Goal: Task Accomplishment & Management: Manage account settings

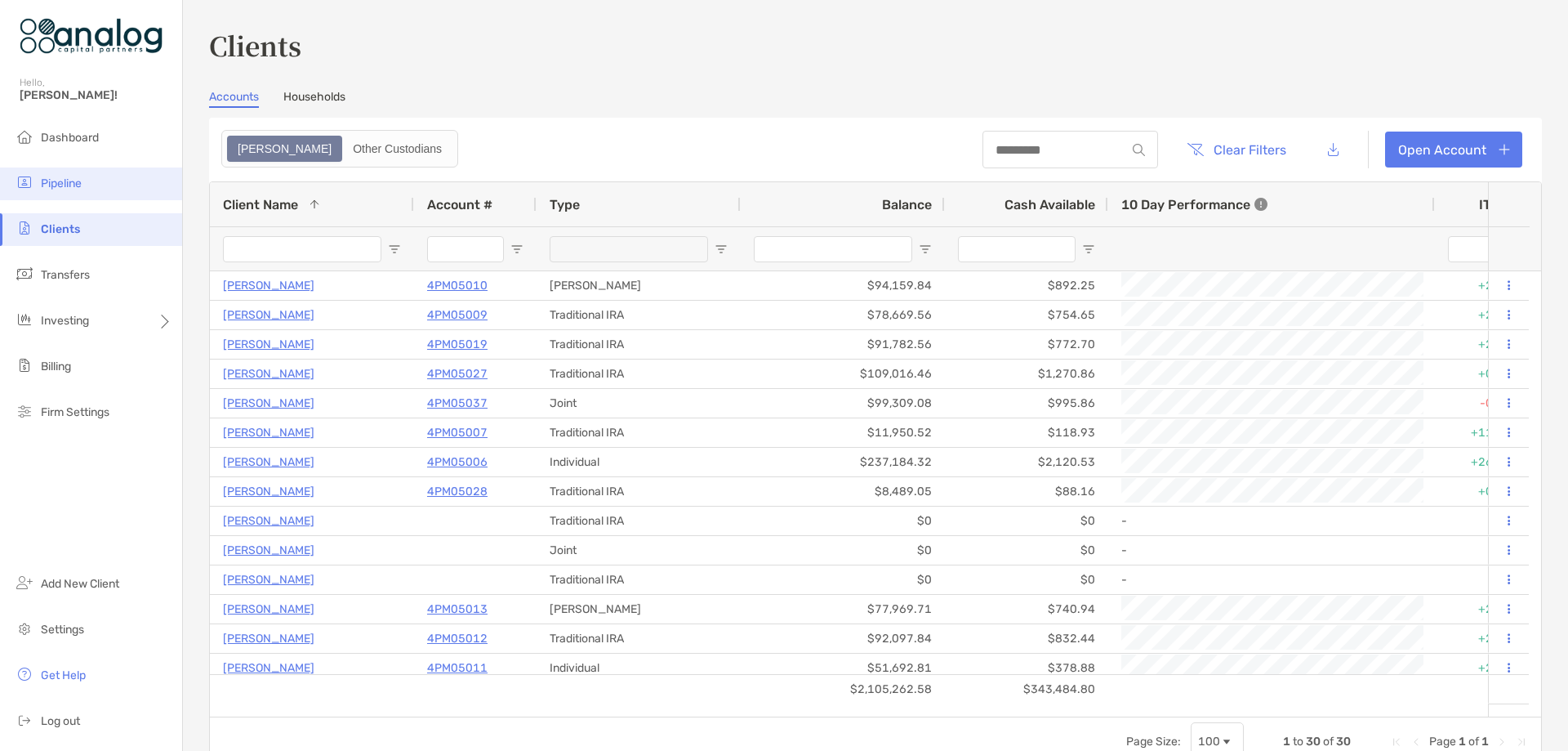
click at [73, 175] on li "Pipeline" at bounding box center [90, 184] width 182 height 33
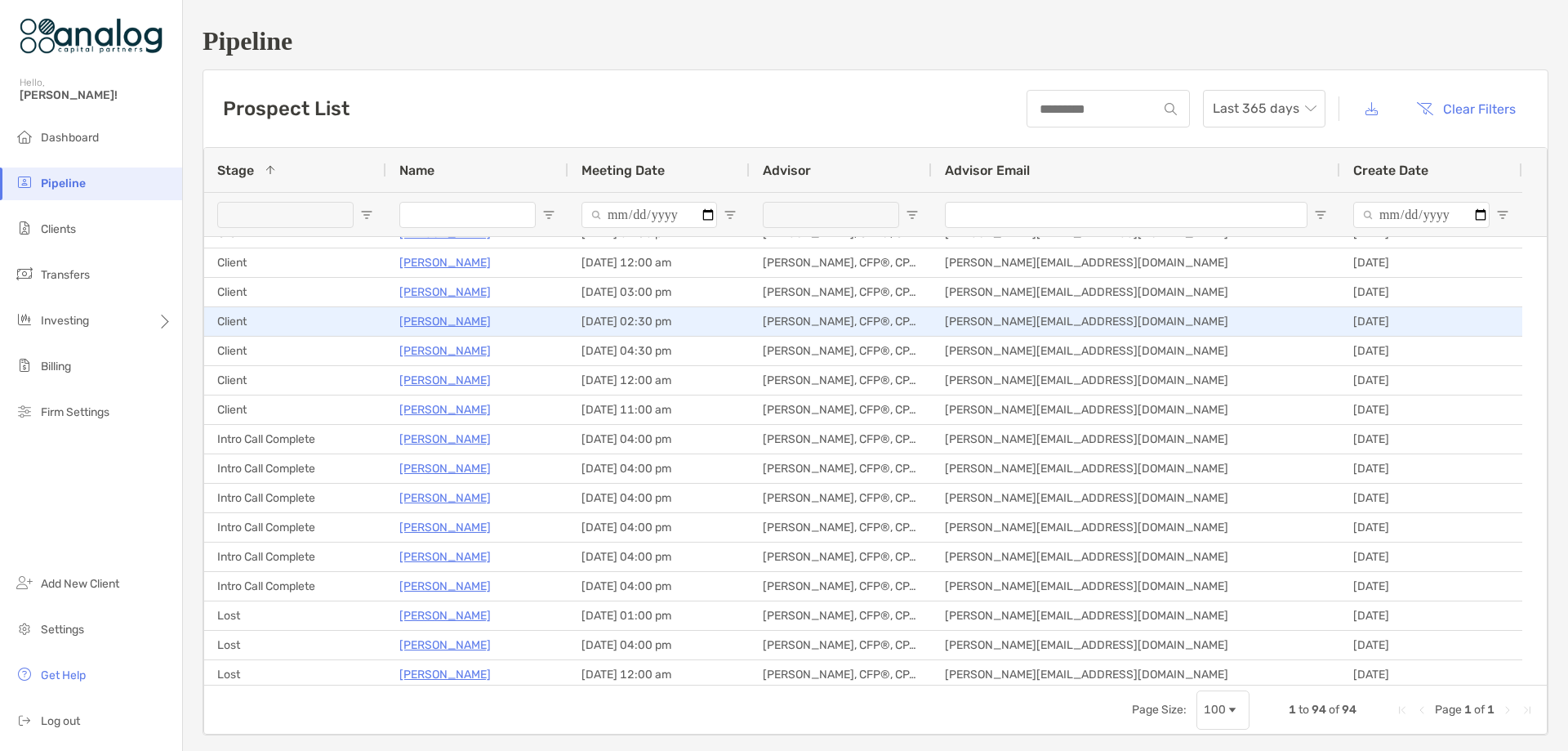
scroll to position [245, 0]
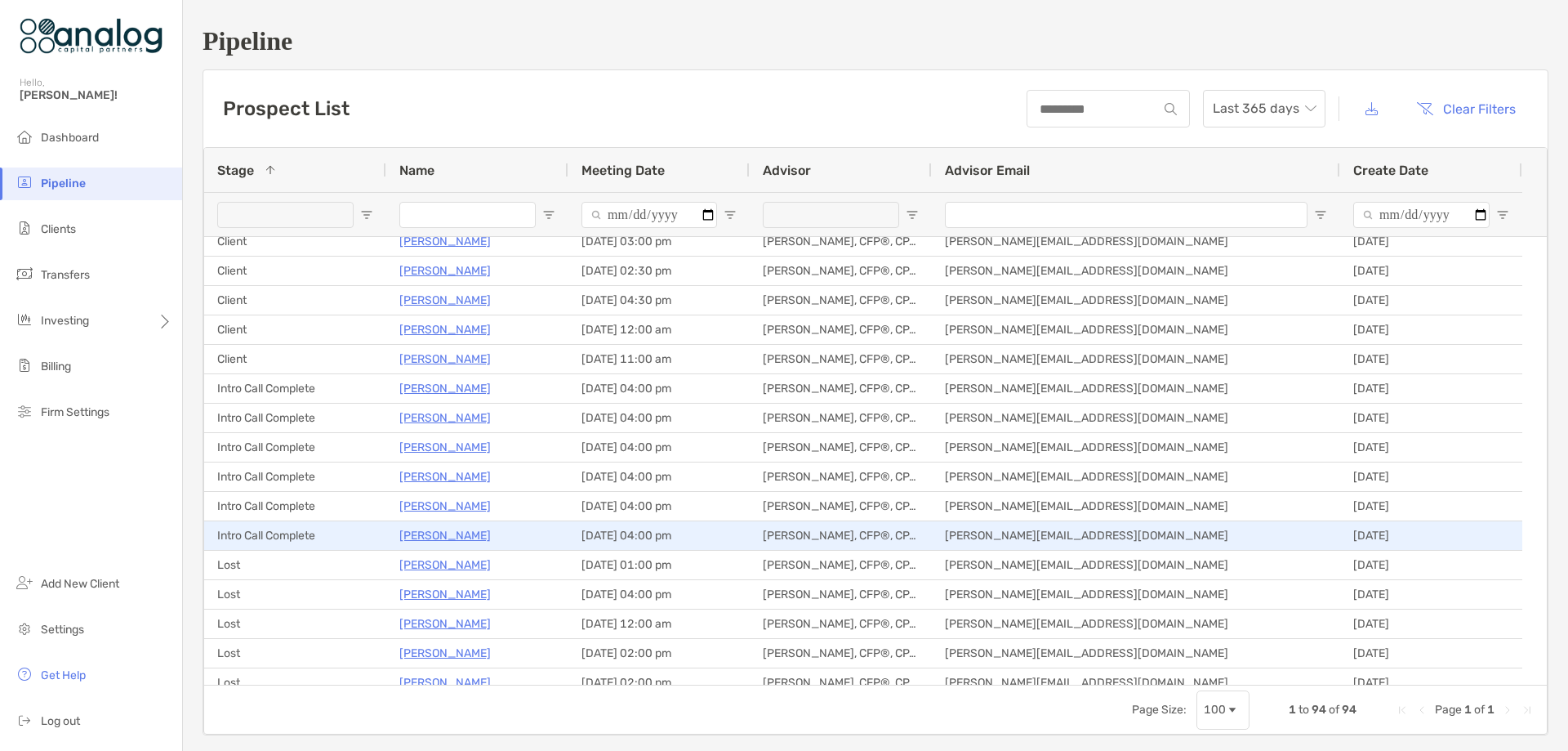
click at [423, 534] on p "Jennifer Price" at bounding box center [445, 535] width 91 height 20
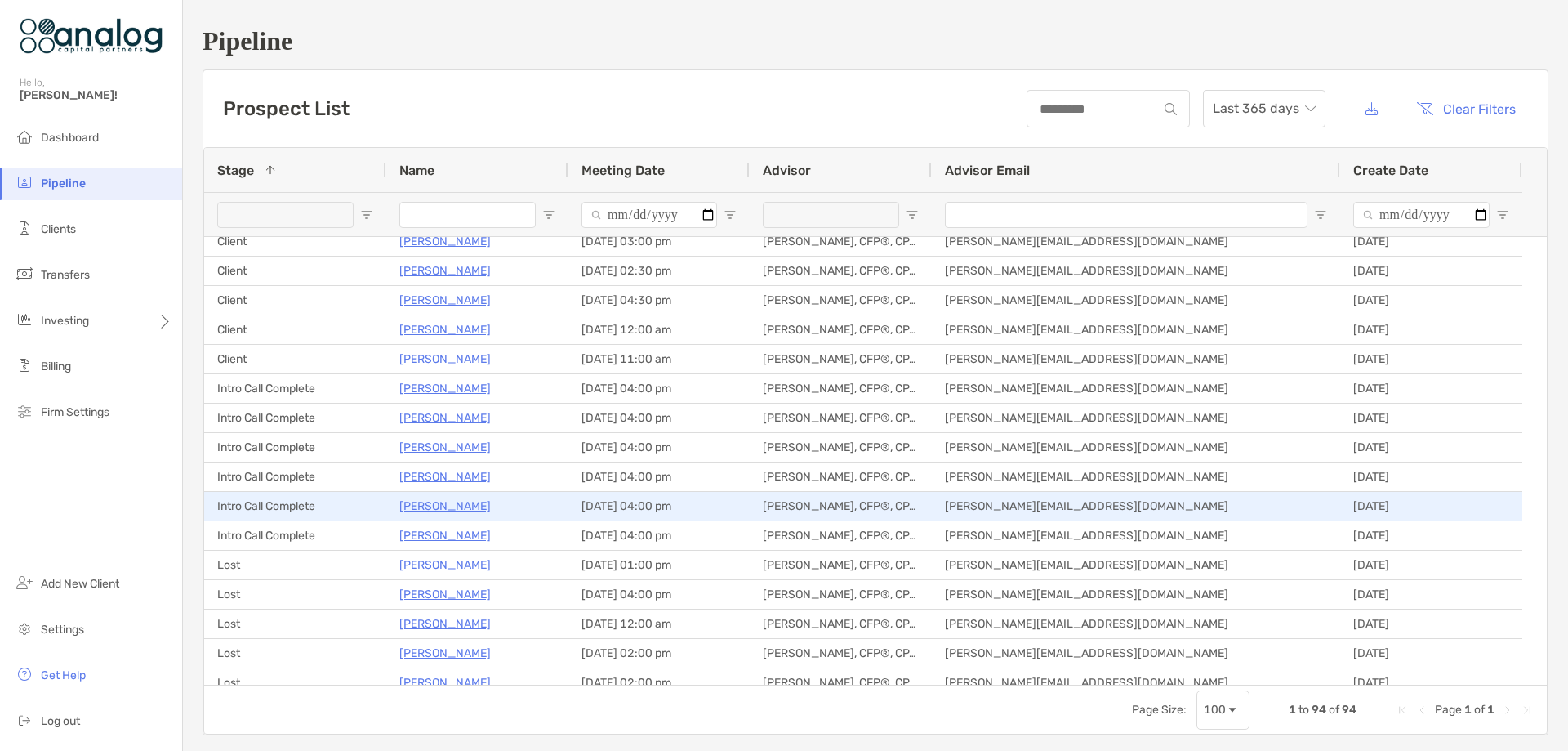
click at [447, 511] on p "[PERSON_NAME]" at bounding box center [445, 506] width 91 height 20
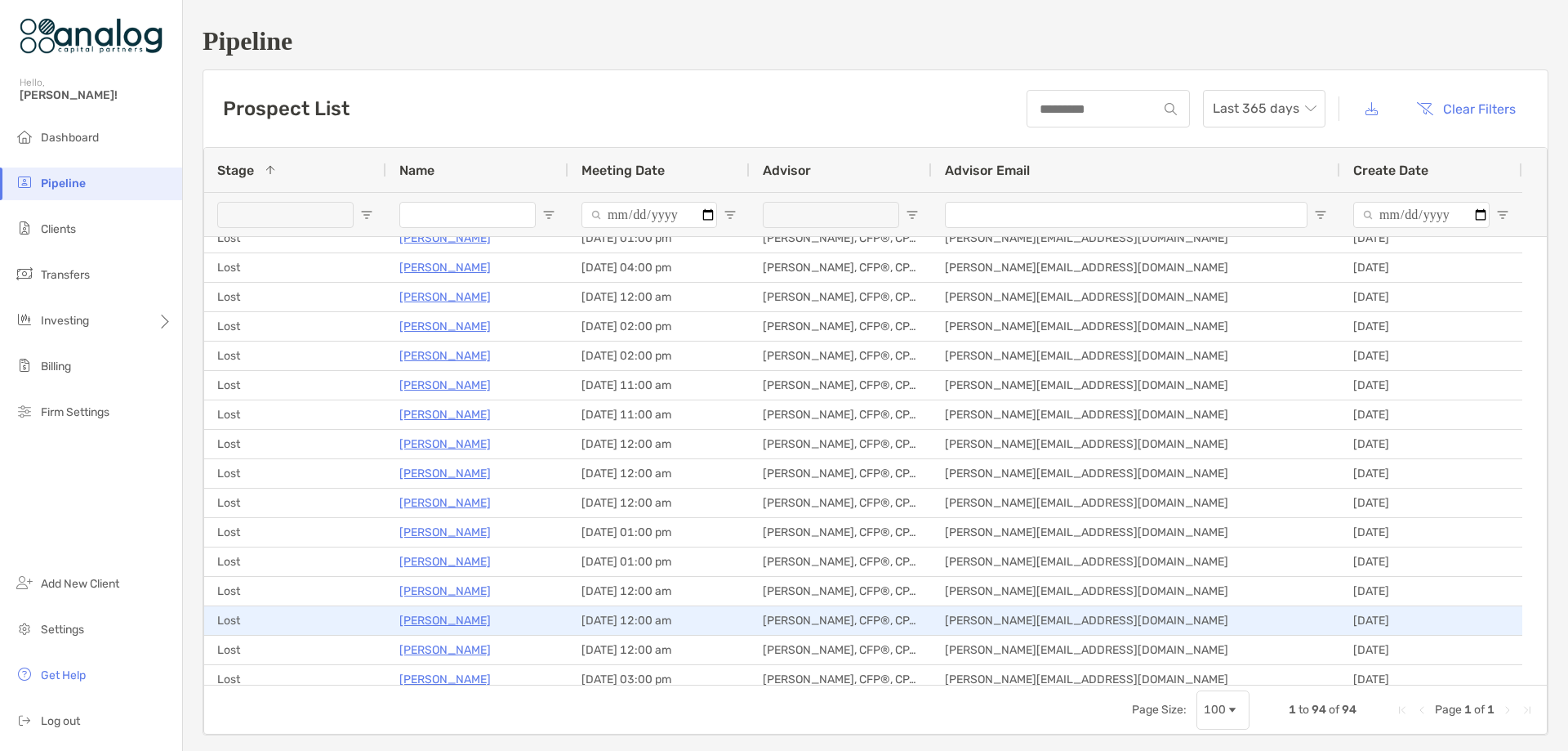
scroll to position [899, 0]
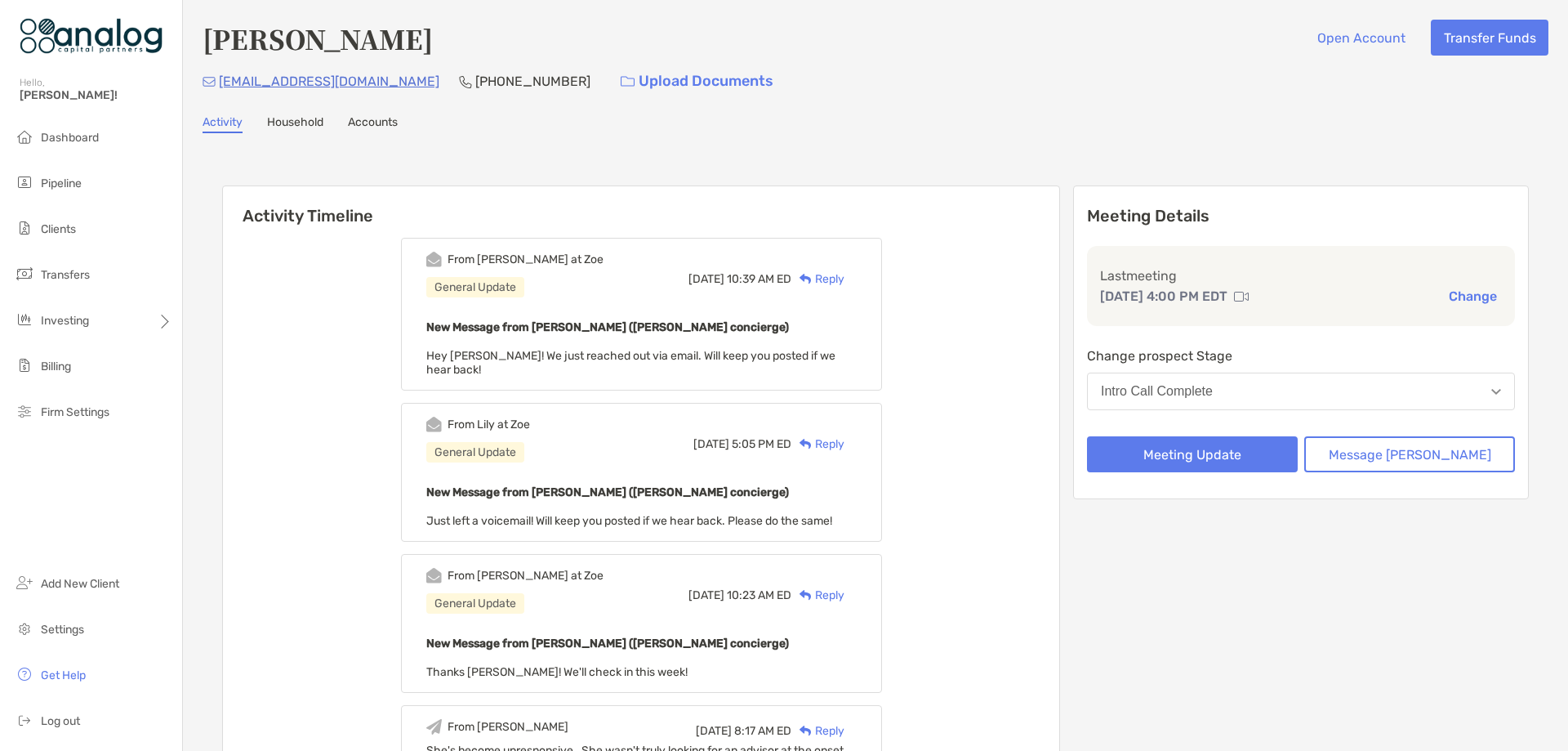
click at [1475, 399] on button "Intro Call Complete" at bounding box center [1301, 392] width 428 height 37
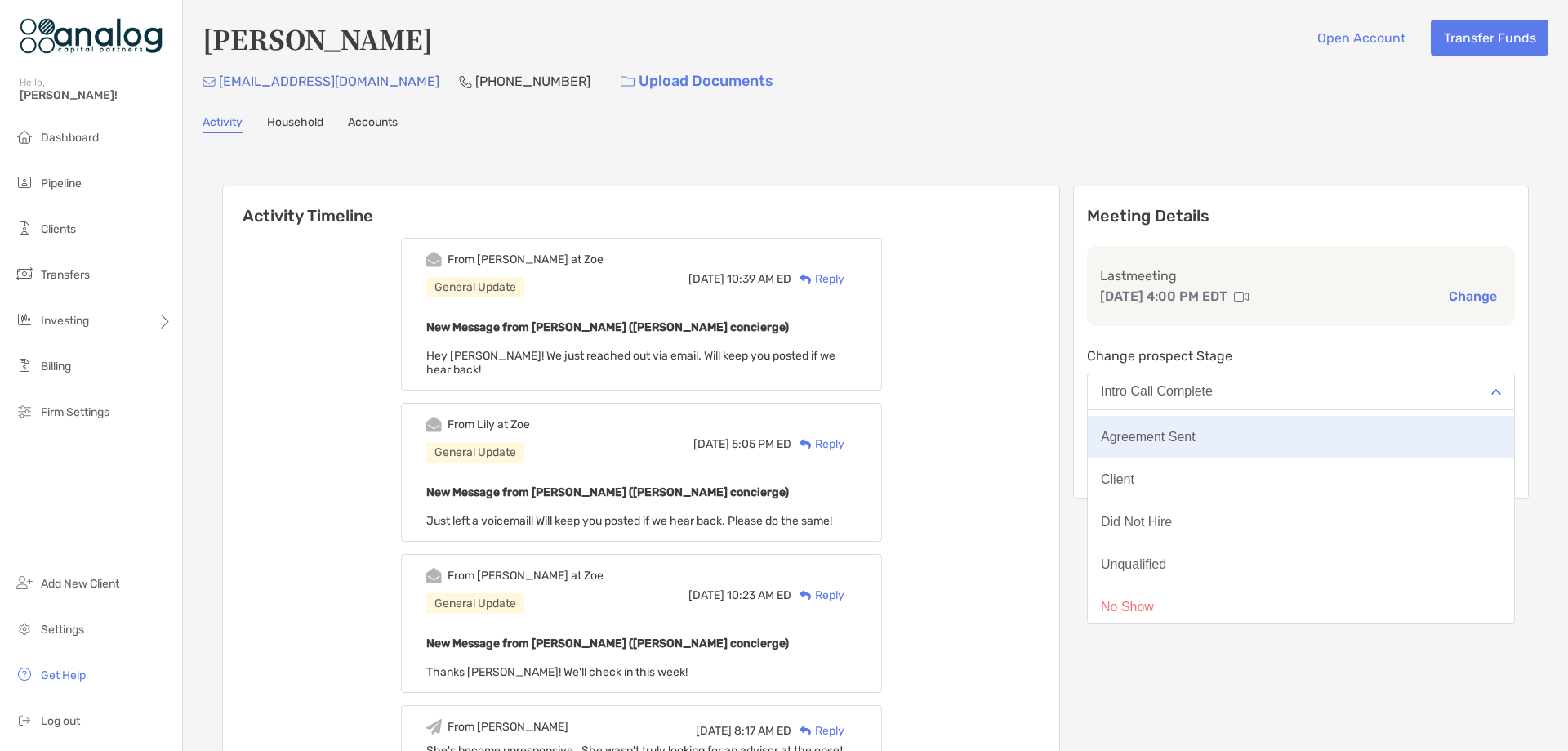
scroll to position [128, 0]
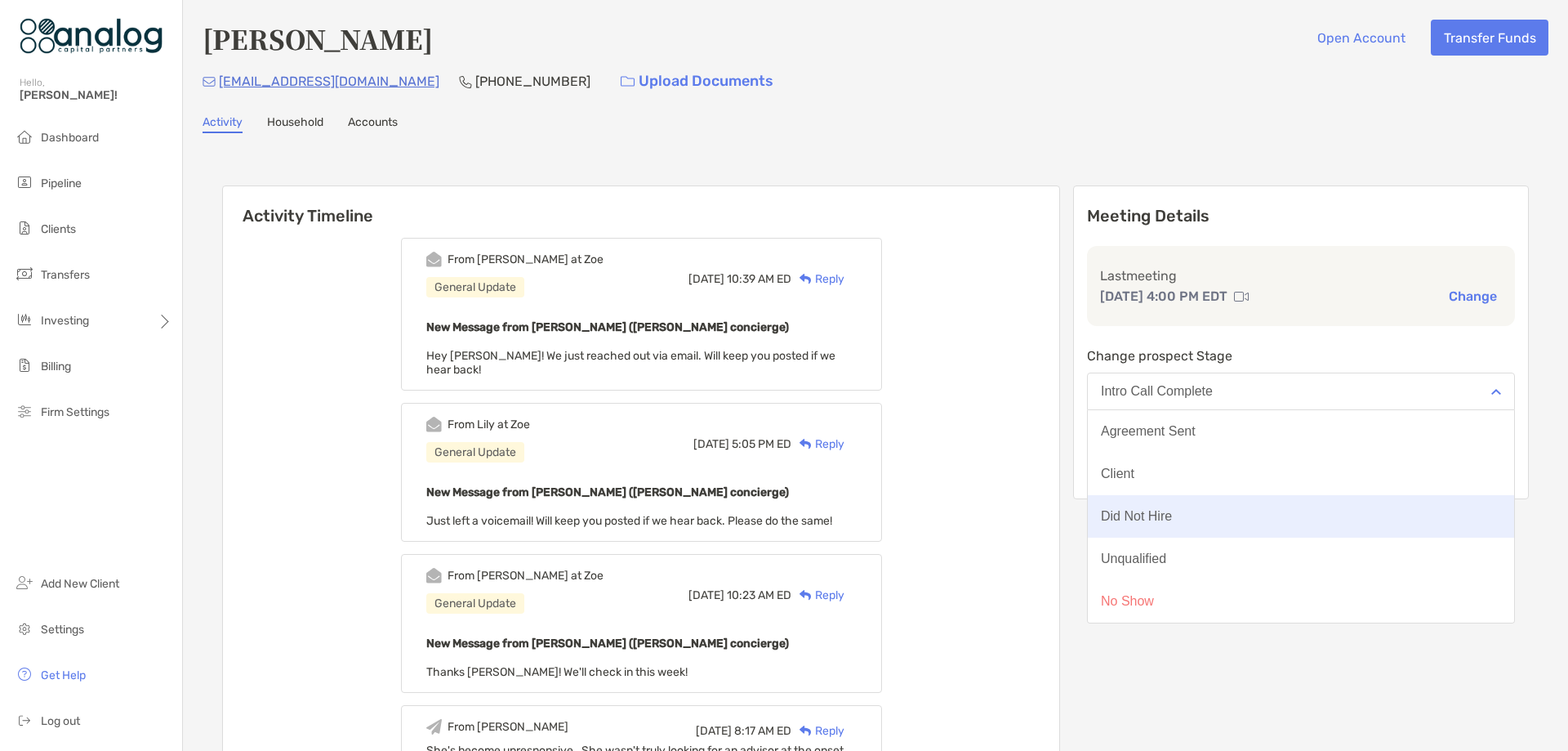
click at [1245, 508] on button "Did Not Hire" at bounding box center [1301, 516] width 426 height 42
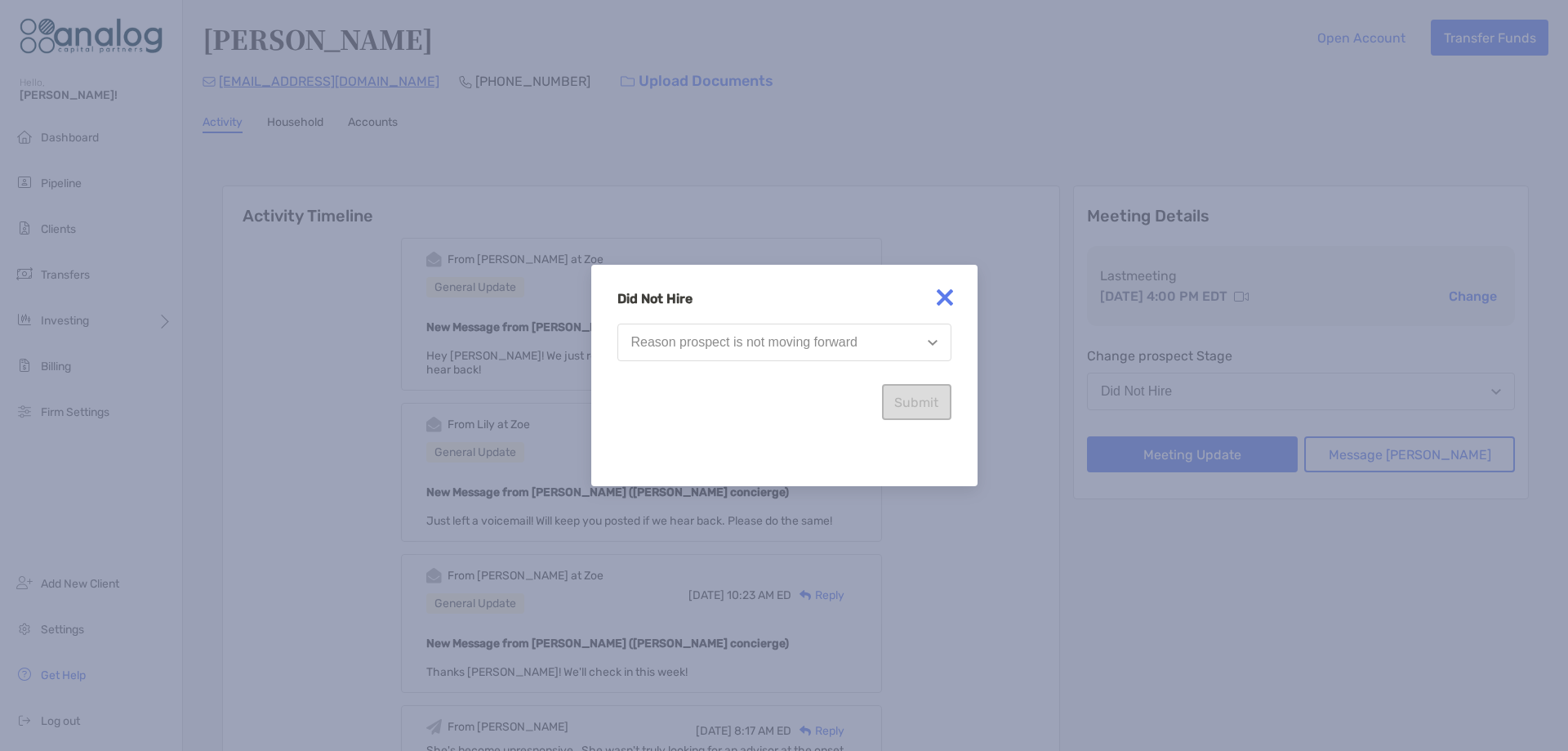
click at [871, 355] on button "Reason prospect is not moving forward" at bounding box center [784, 343] width 334 height 37
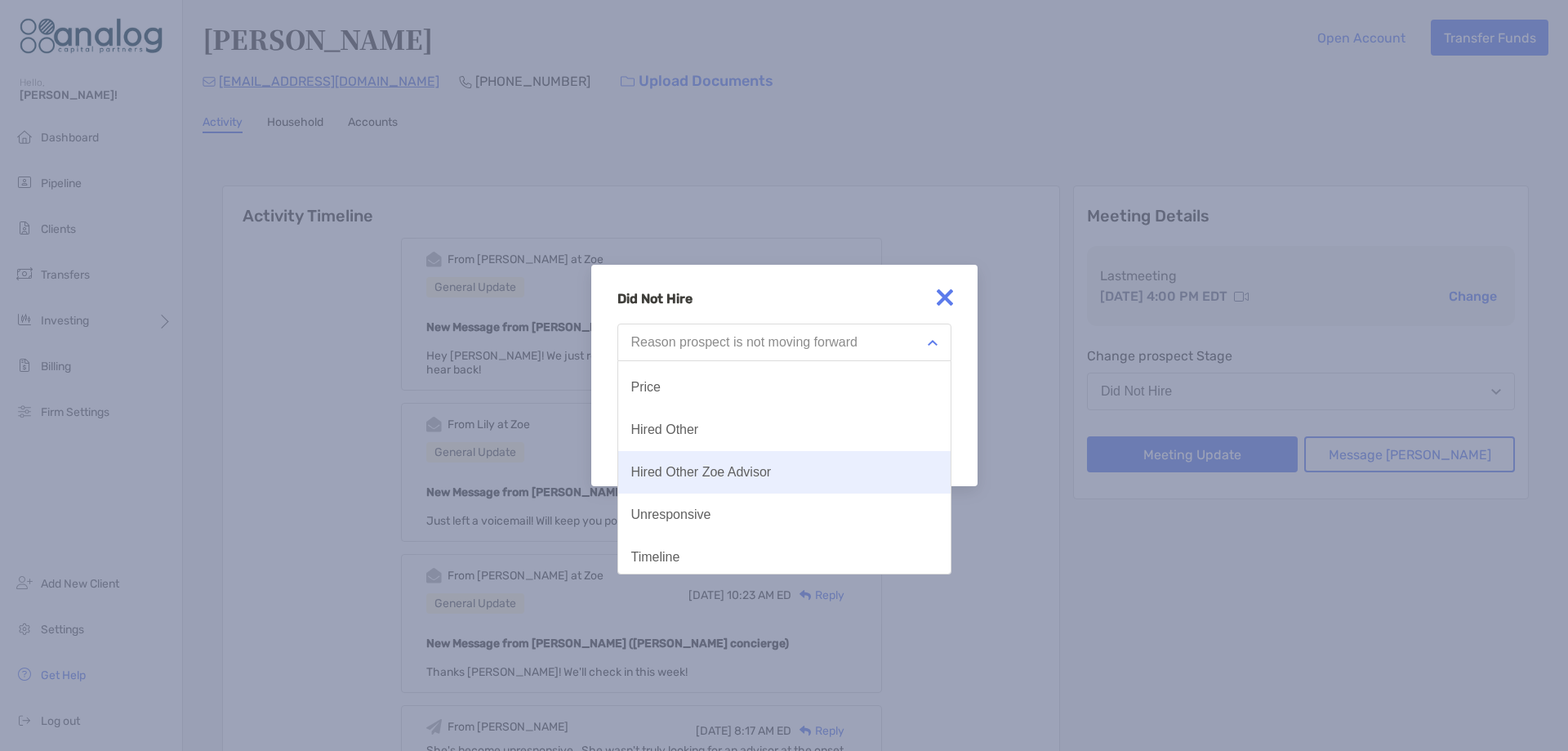
scroll to position [85, 0]
click at [768, 462] on button "Unresponsive" at bounding box center [784, 467] width 332 height 42
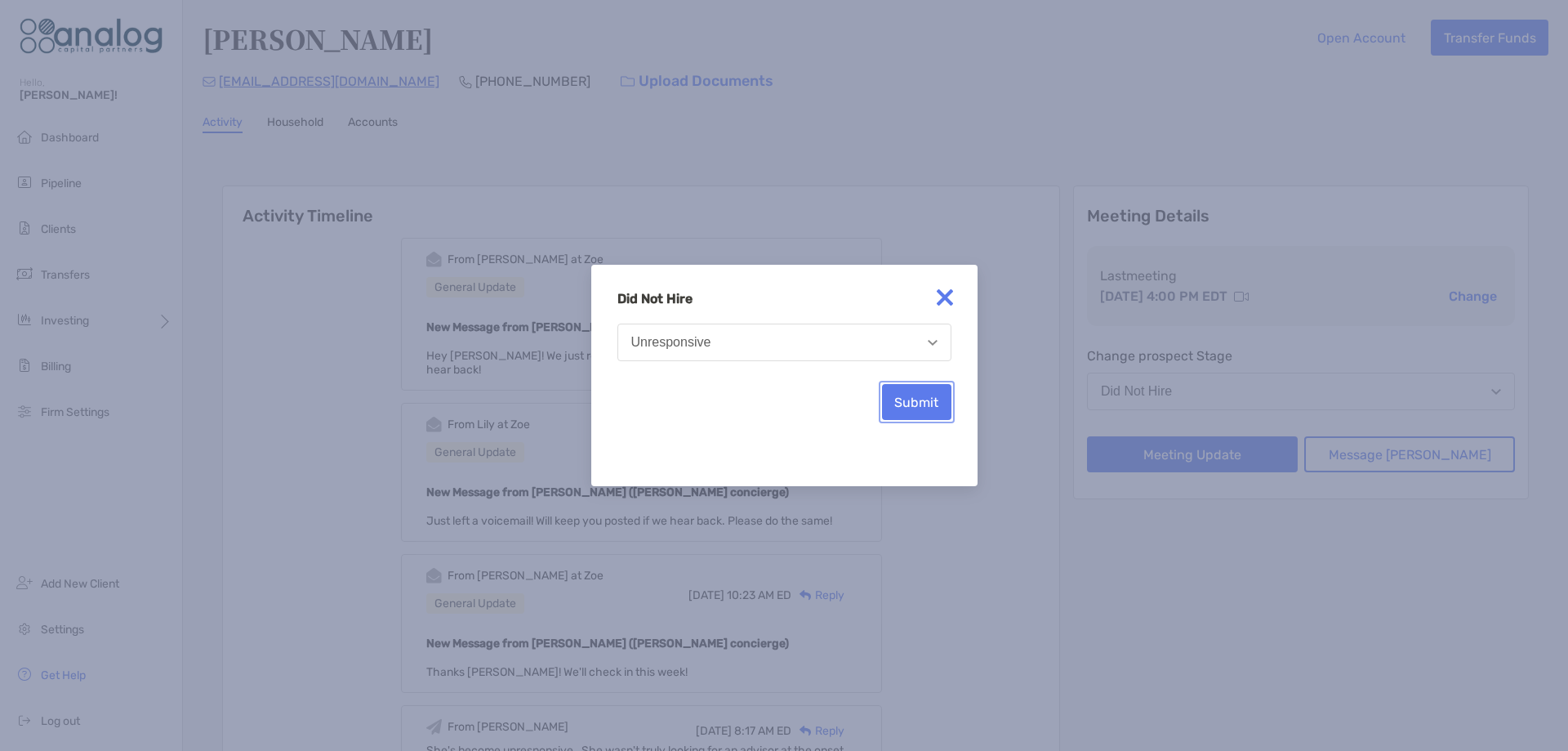
click at [889, 403] on button "Submit" at bounding box center [916, 402] width 69 height 36
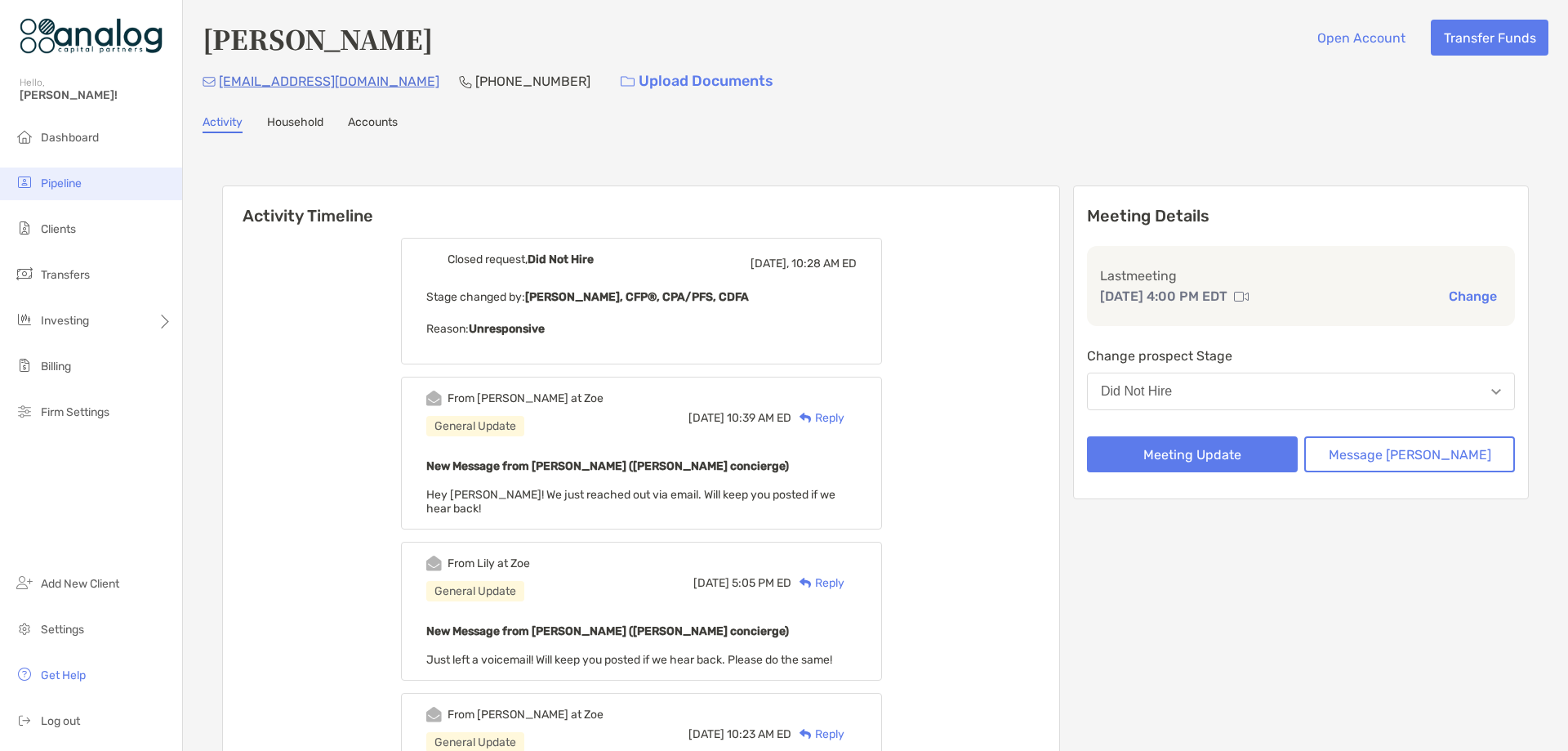
click at [67, 188] on span "Pipeline" at bounding box center [61, 184] width 41 height 14
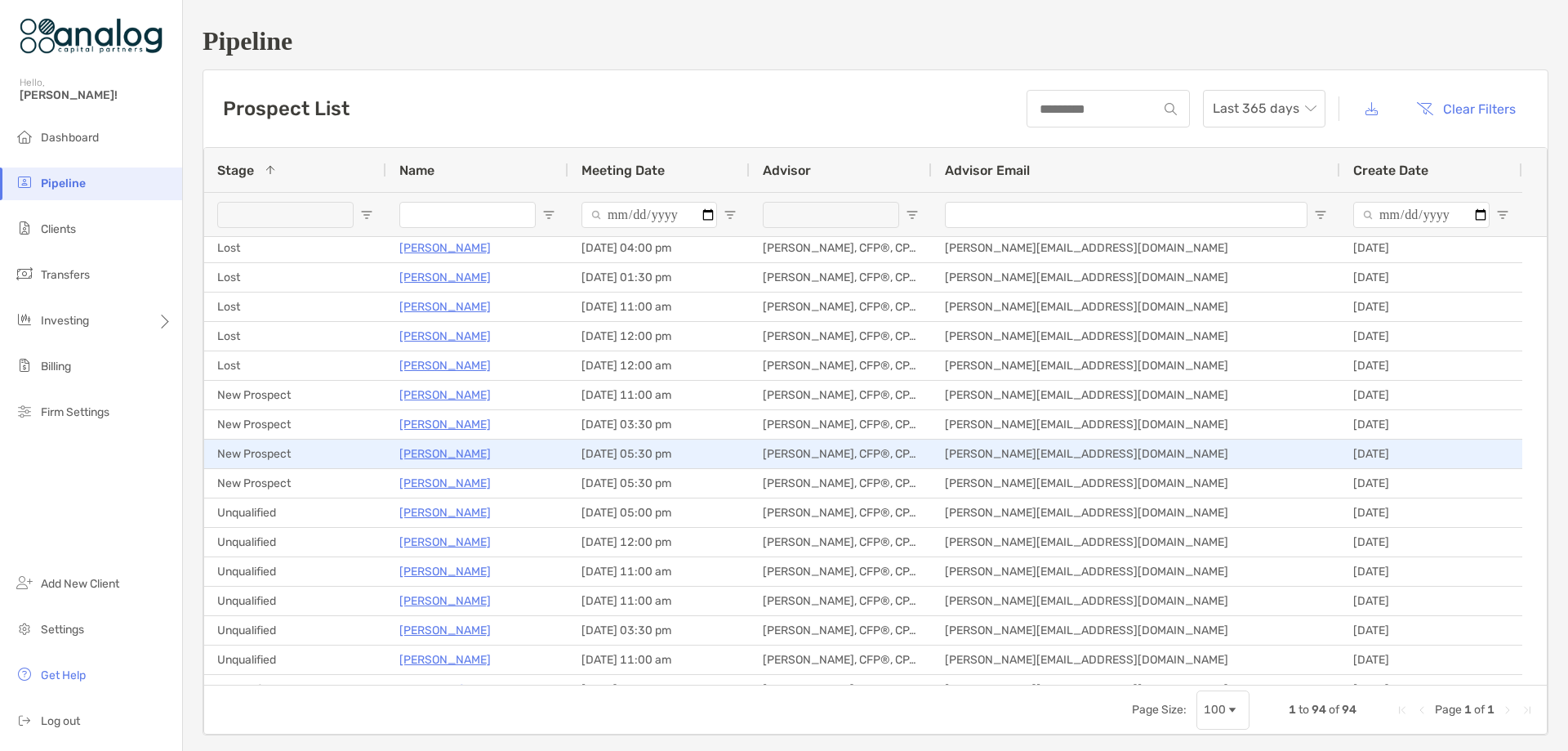
scroll to position [1062, 0]
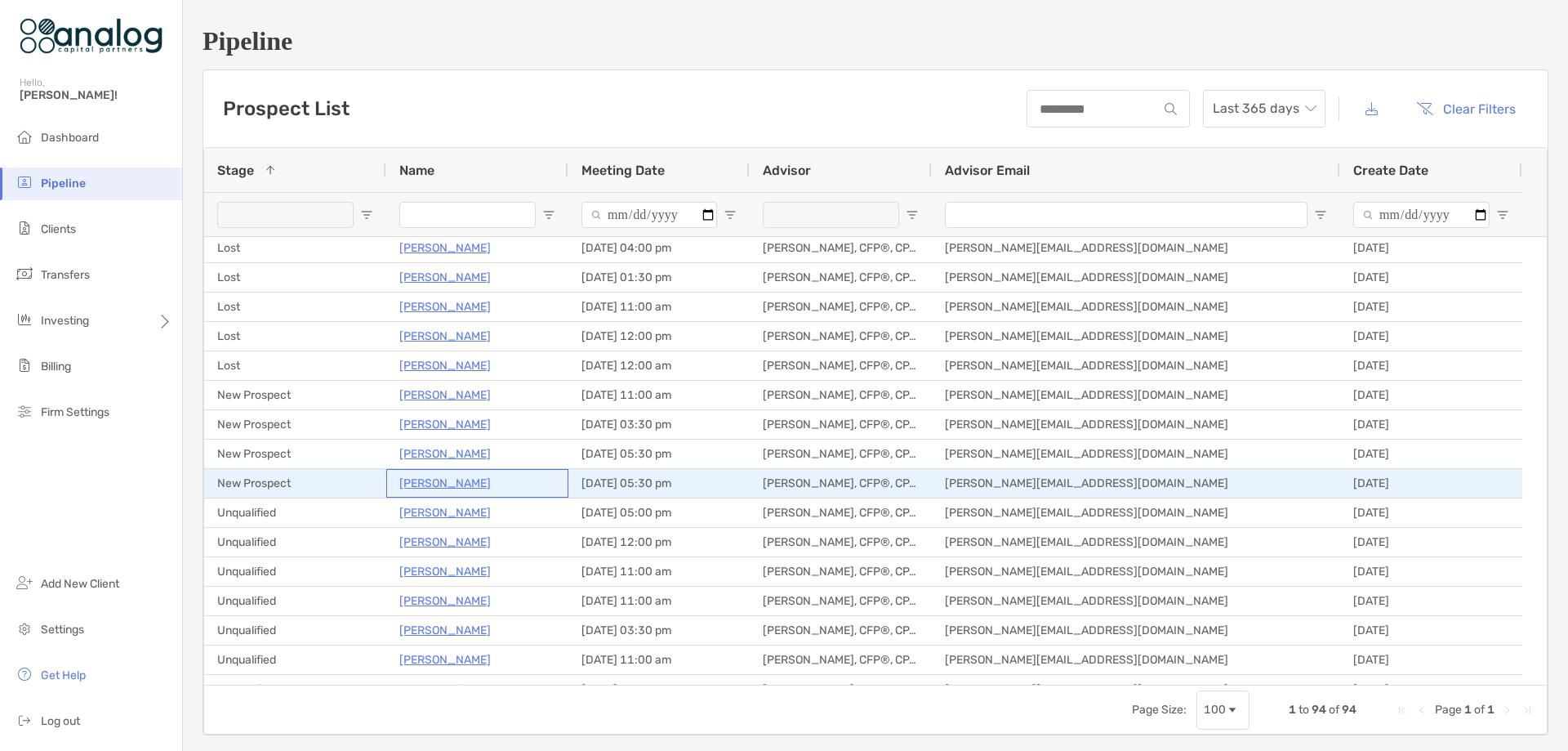
click at [418, 484] on p "Bree Grealis" at bounding box center [445, 483] width 91 height 20
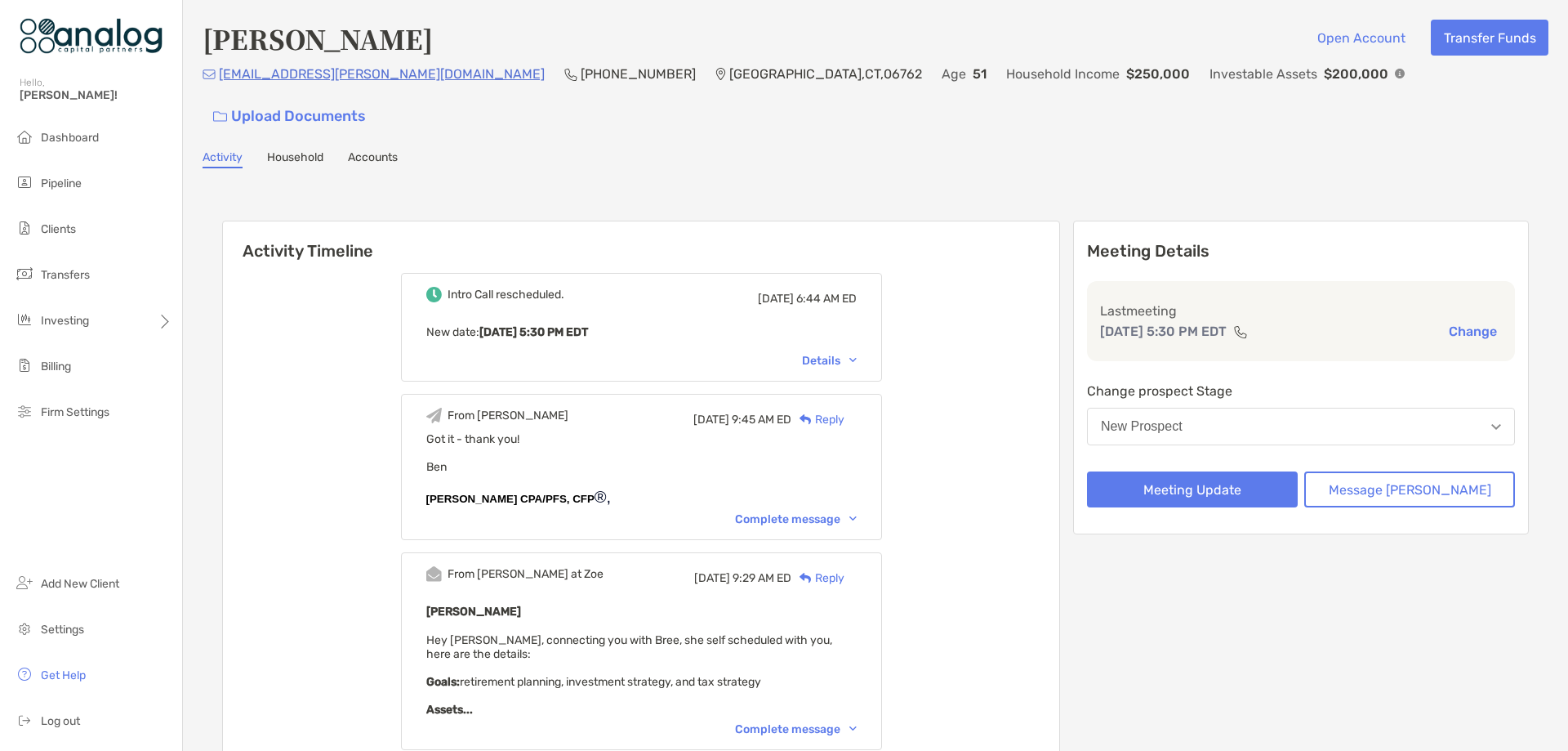
click at [1270, 408] on button "New Prospect" at bounding box center [1301, 426] width 428 height 37
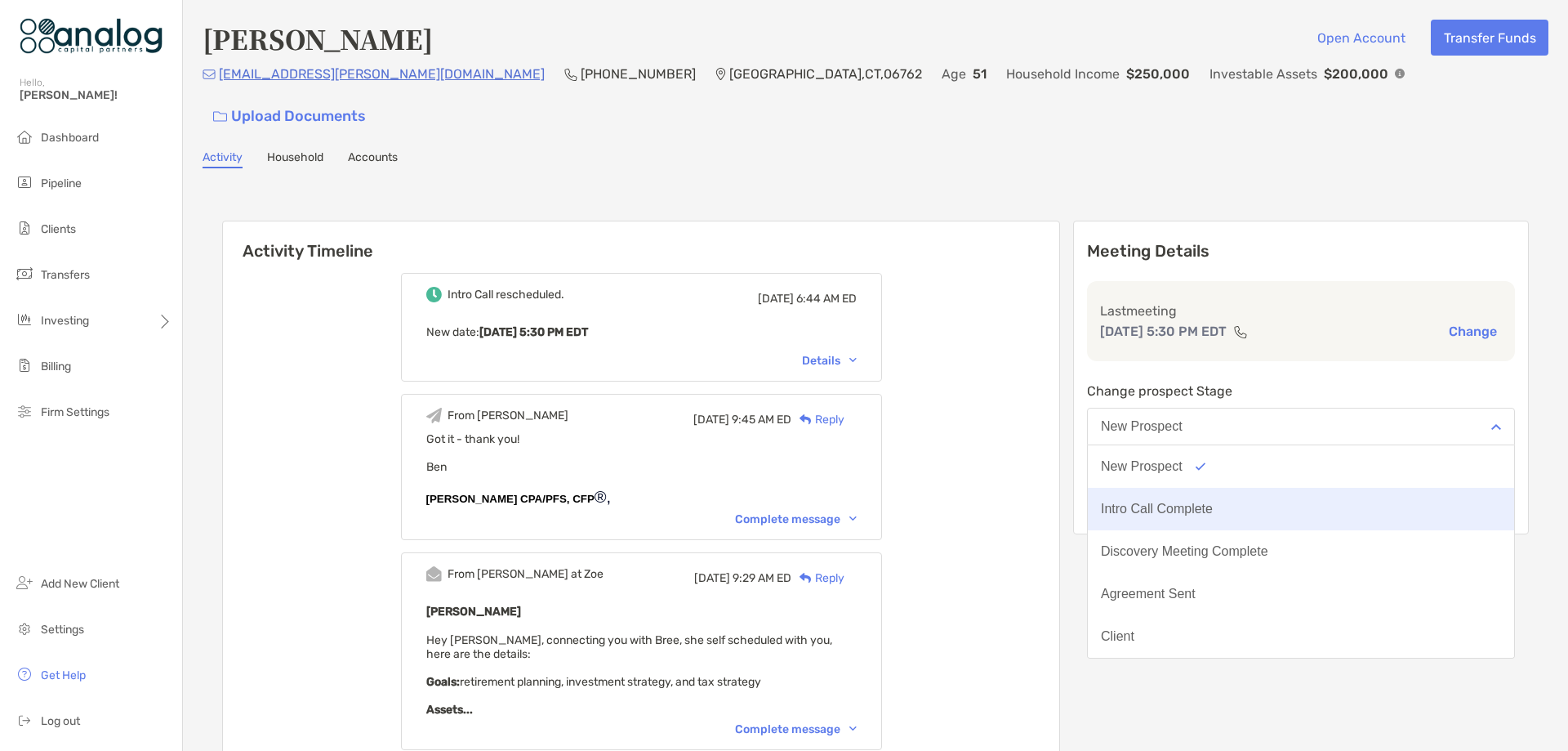
click at [1213, 502] on div "Intro Call Complete" at bounding box center [1156, 508] width 112 height 14
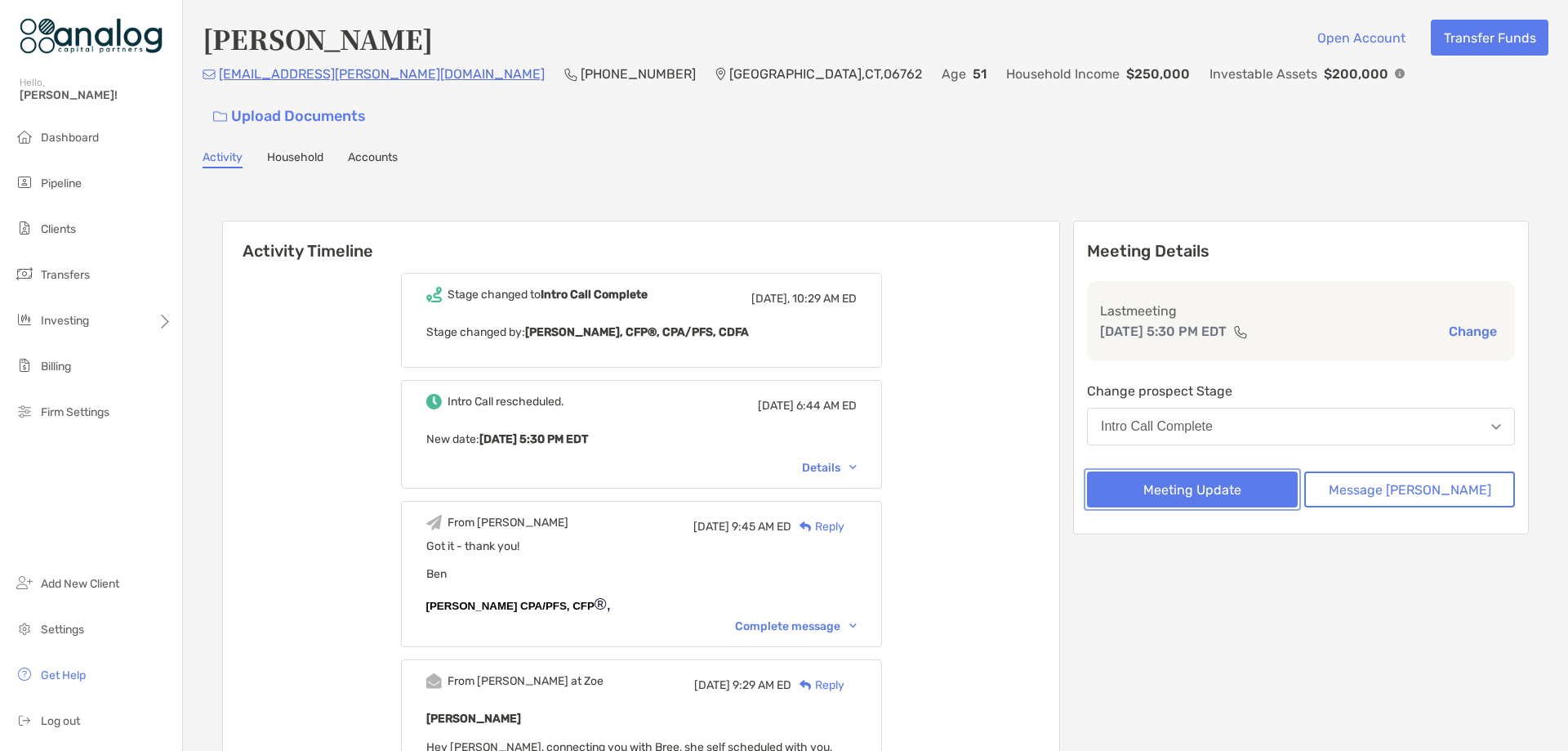
click at [1213, 471] on button "Meeting Update" at bounding box center [1192, 489] width 210 height 36
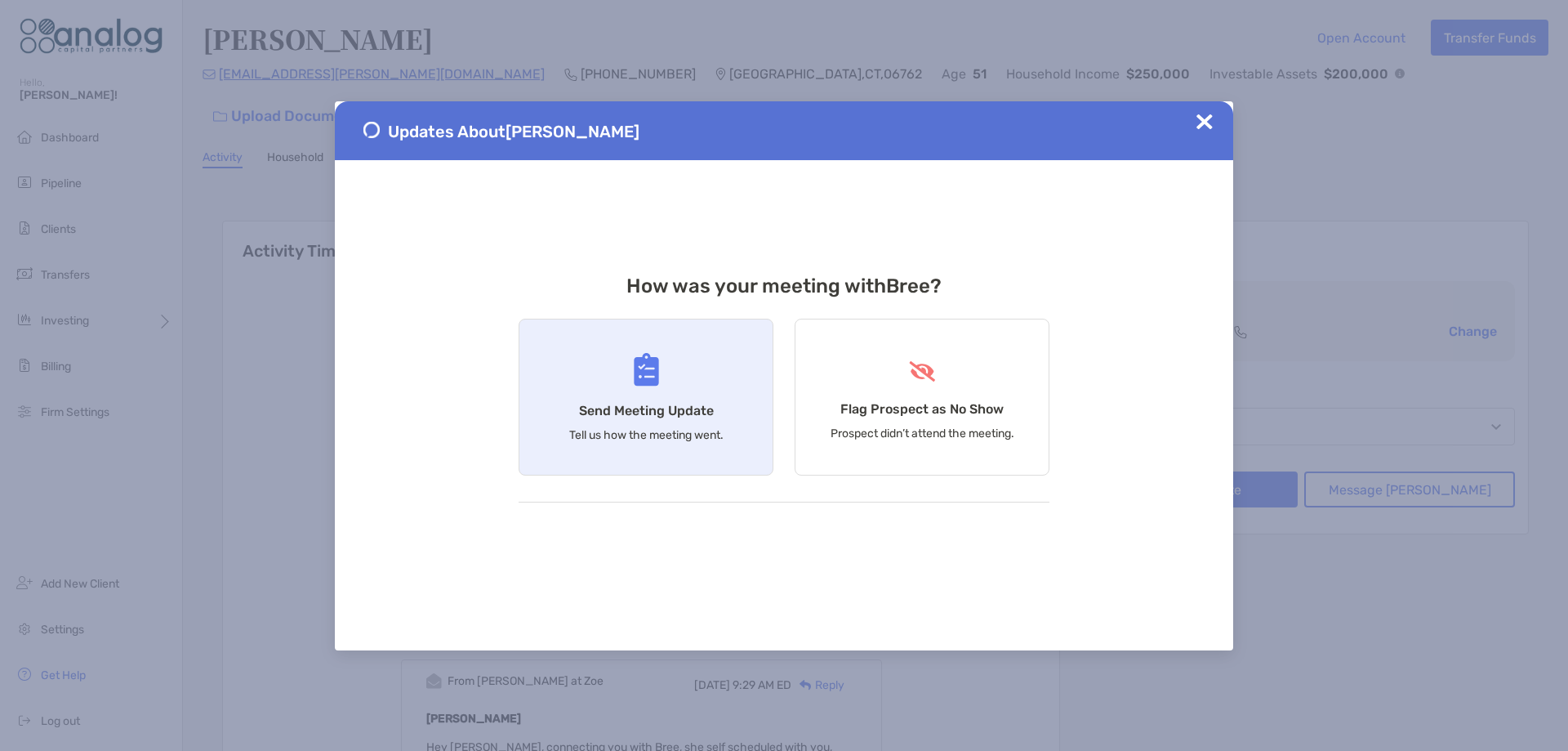
click at [708, 403] on h4 "Send Meeting Update" at bounding box center [646, 410] width 134 height 15
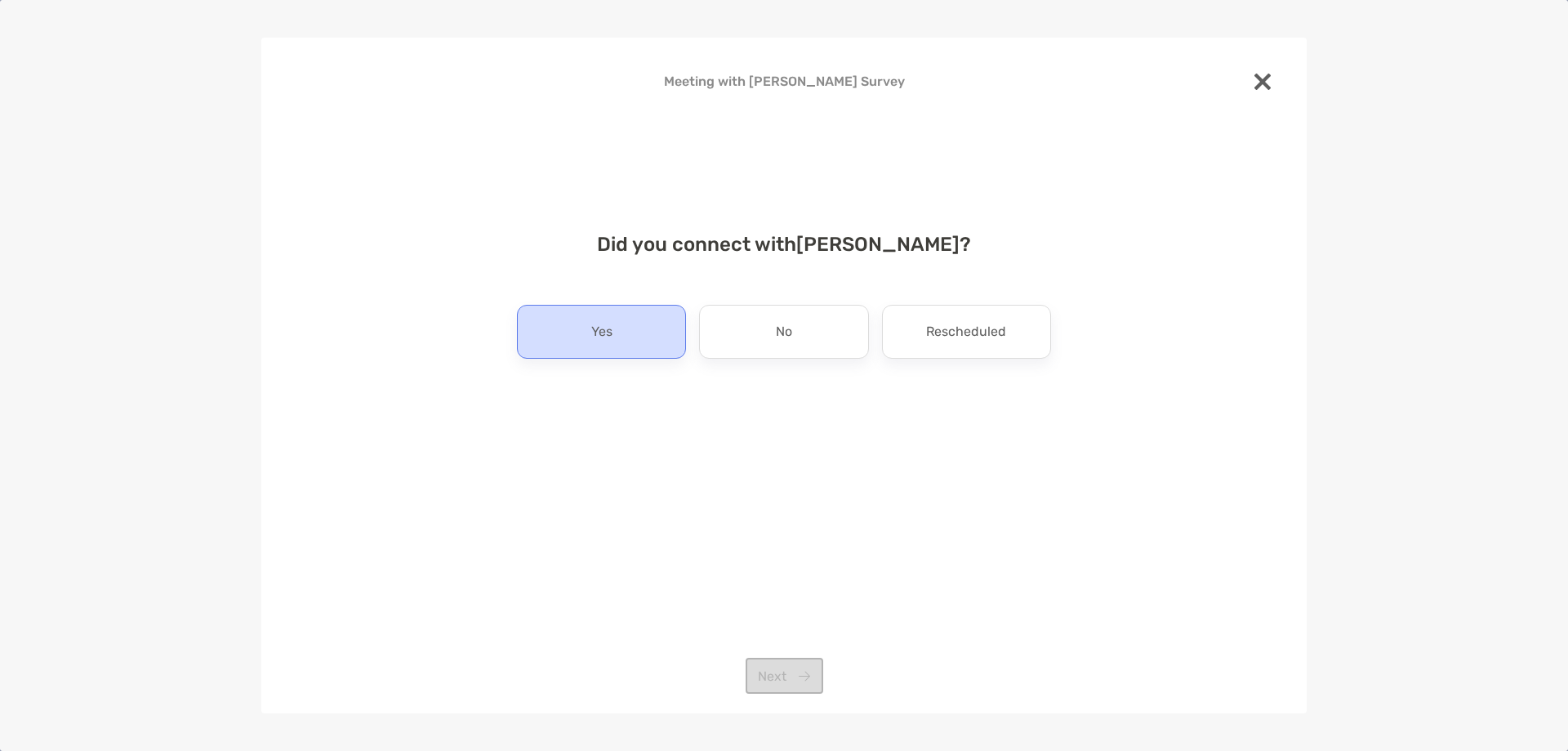
click at [642, 359] on div "Yes" at bounding box center [602, 332] width 169 height 54
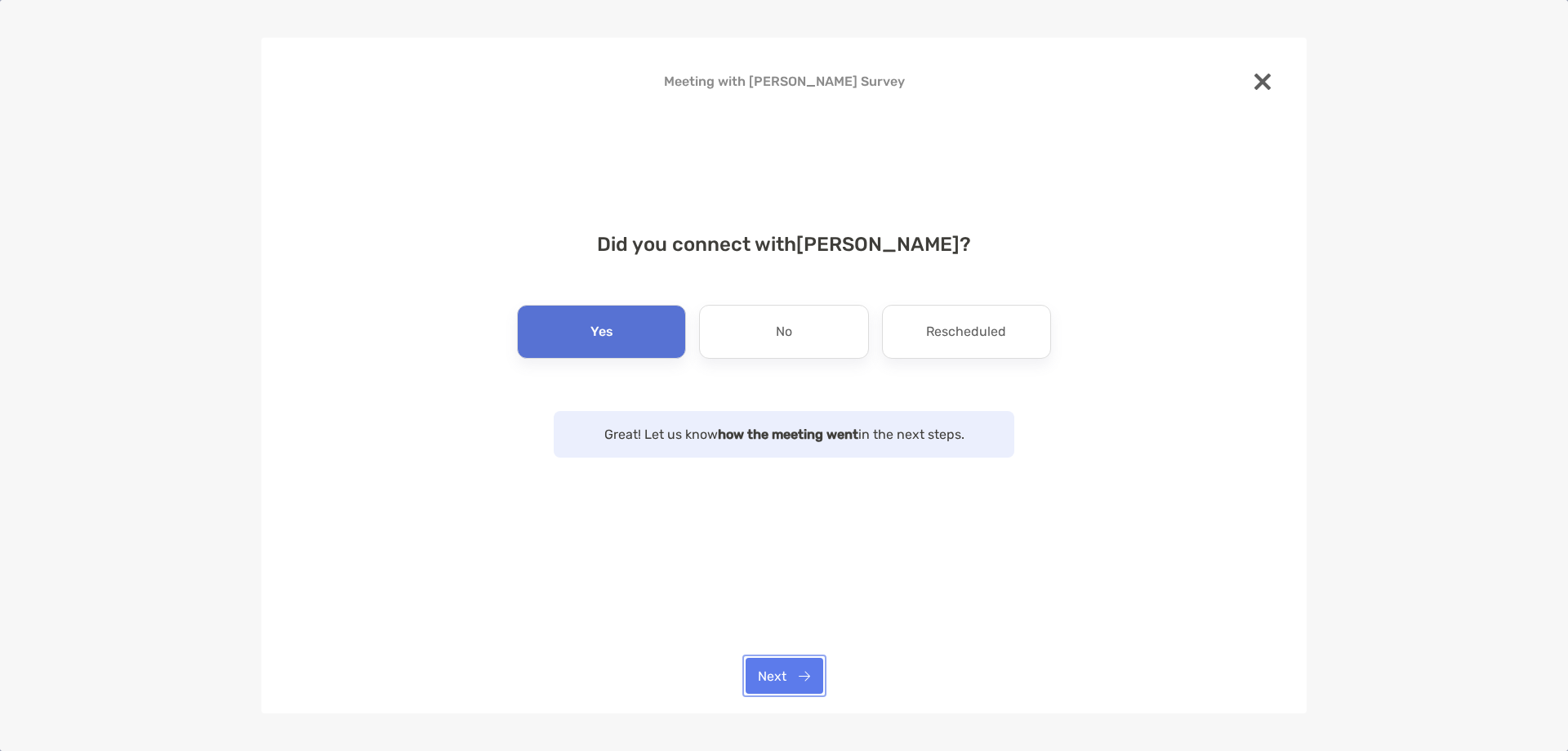
click at [774, 676] on button "Next" at bounding box center [784, 676] width 78 height 36
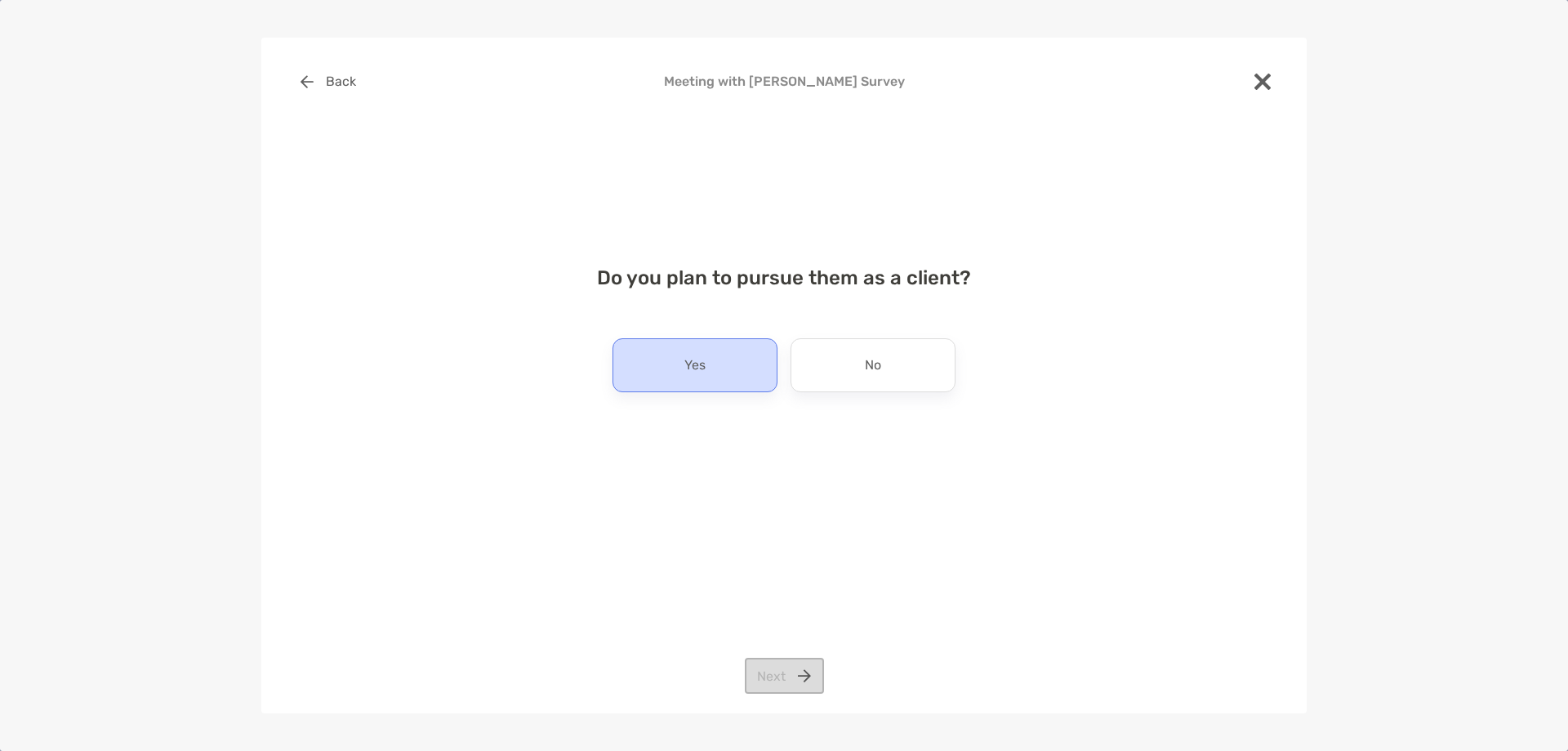
click at [666, 377] on div "Yes" at bounding box center [695, 365] width 165 height 54
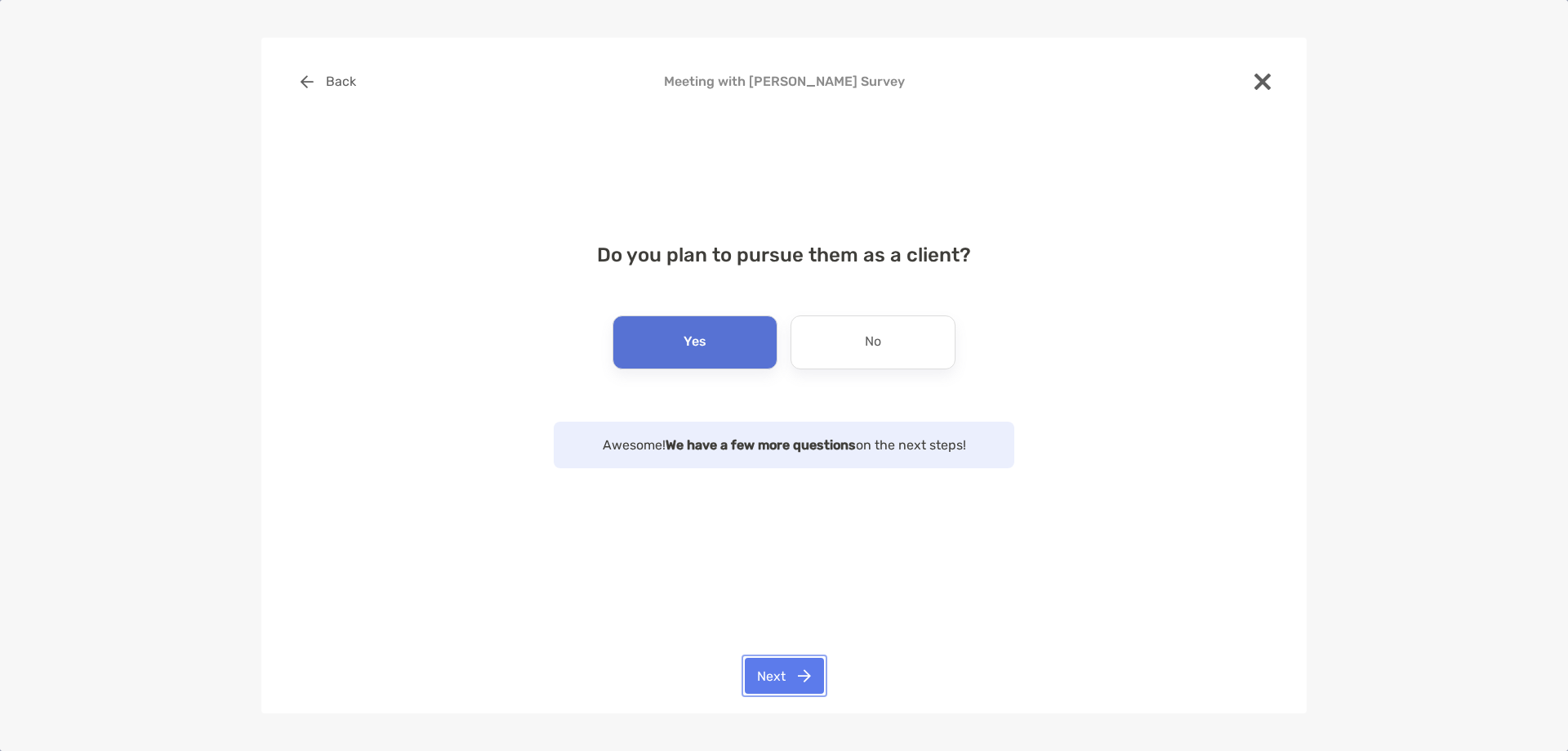
click at [776, 681] on button "Next" at bounding box center [784, 676] width 79 height 36
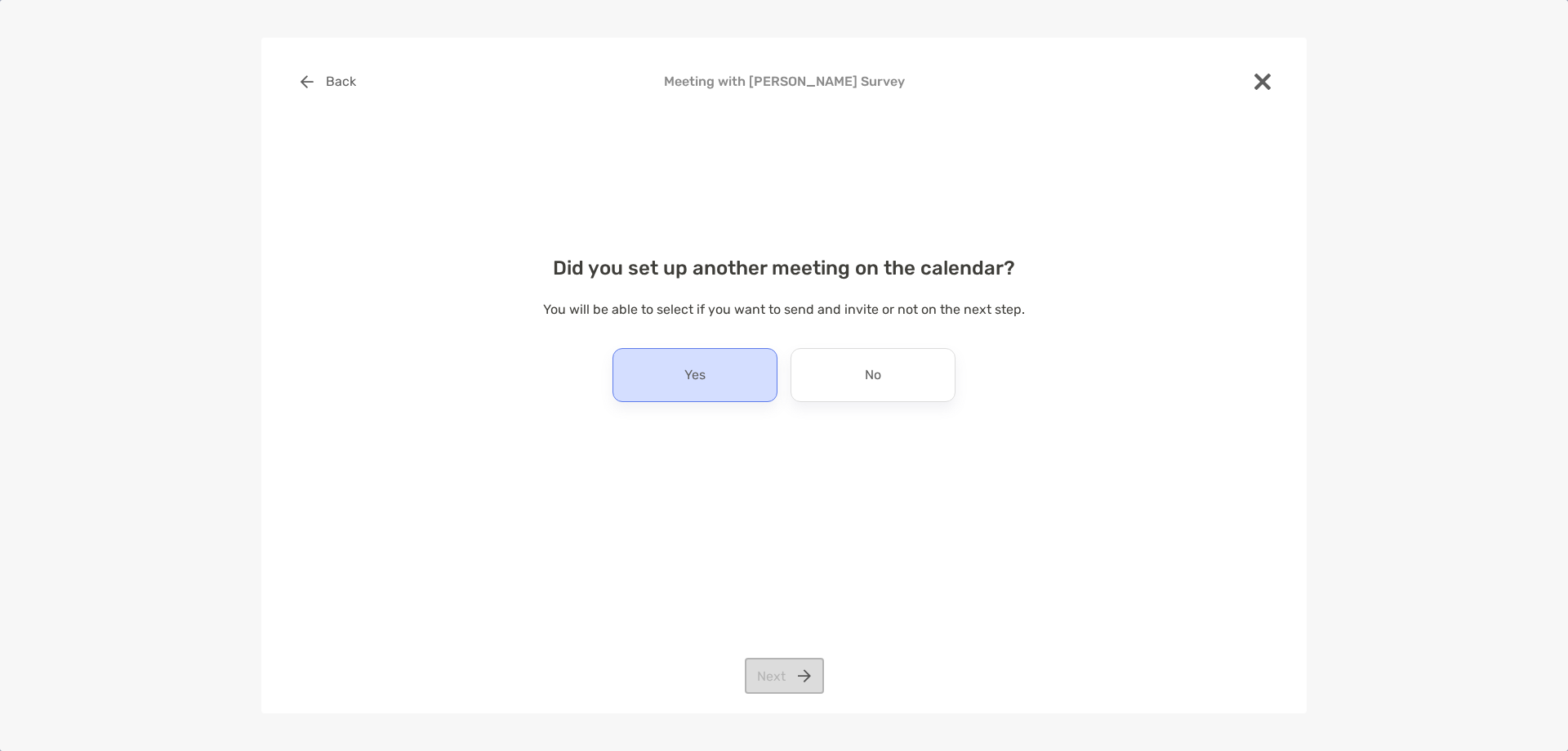
click at [707, 397] on div "Yes" at bounding box center [695, 376] width 165 height 54
click at [775, 670] on button "Next" at bounding box center [784, 676] width 79 height 36
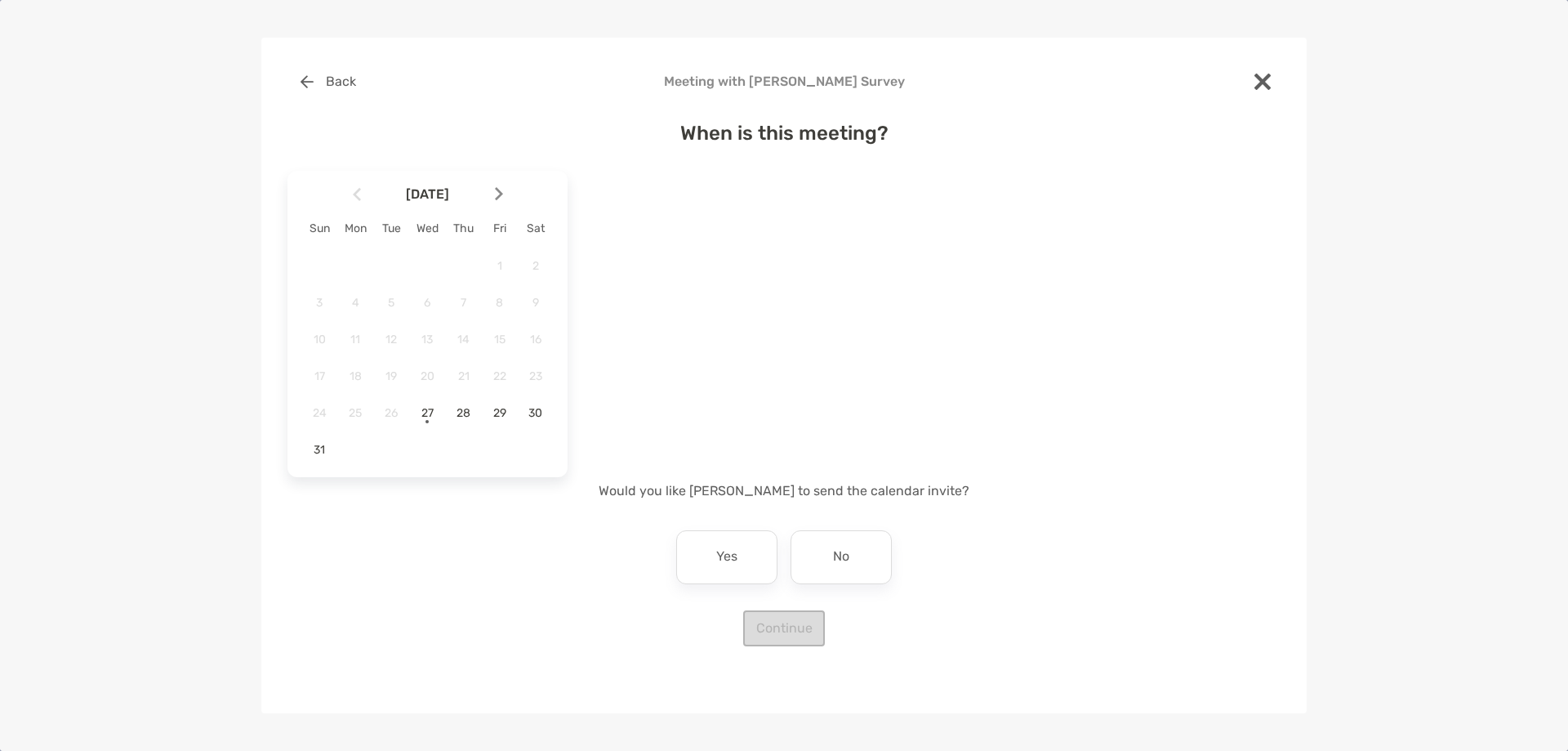
click at [497, 192] on img at bounding box center [499, 194] width 8 height 14
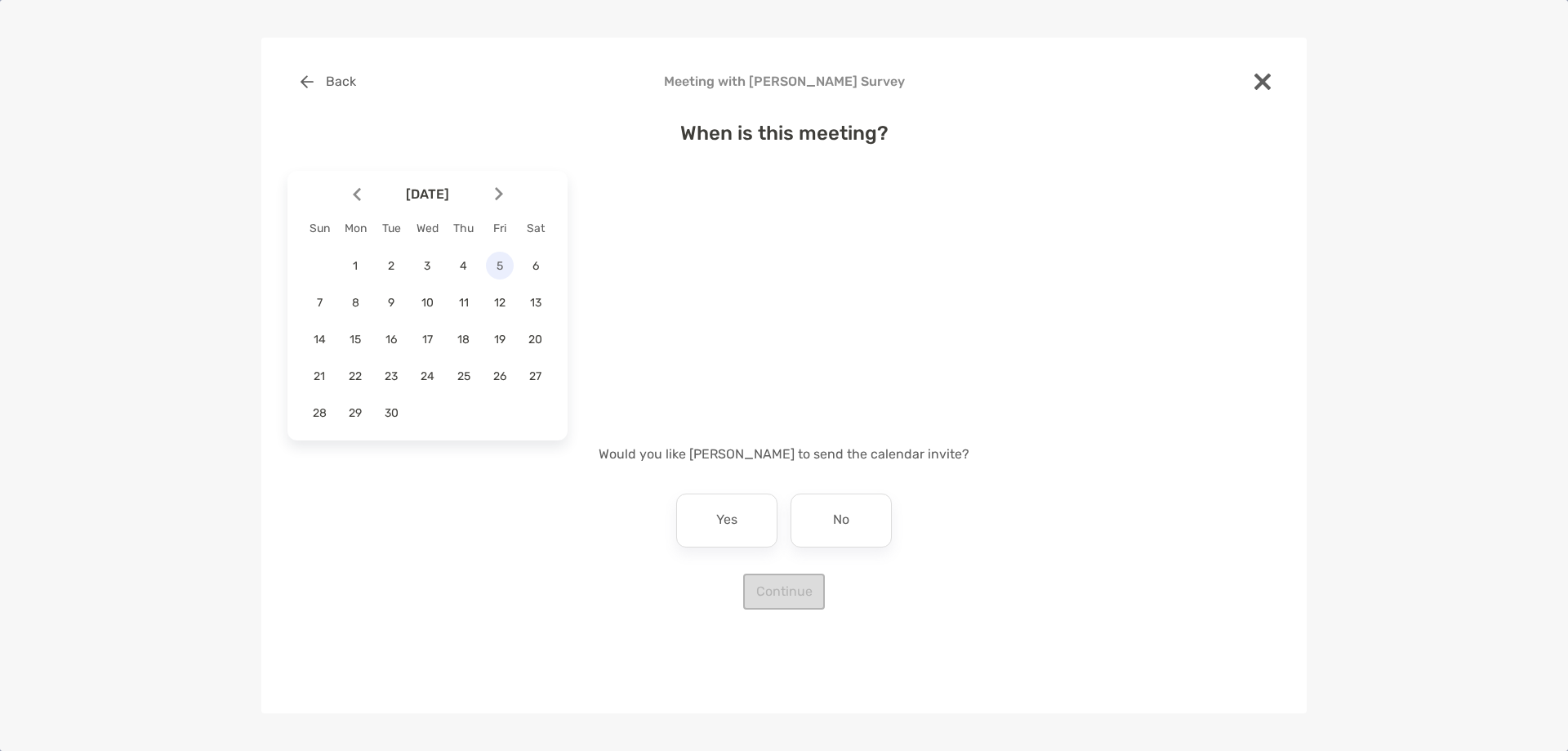
click at [500, 263] on span "5" at bounding box center [500, 266] width 28 height 14
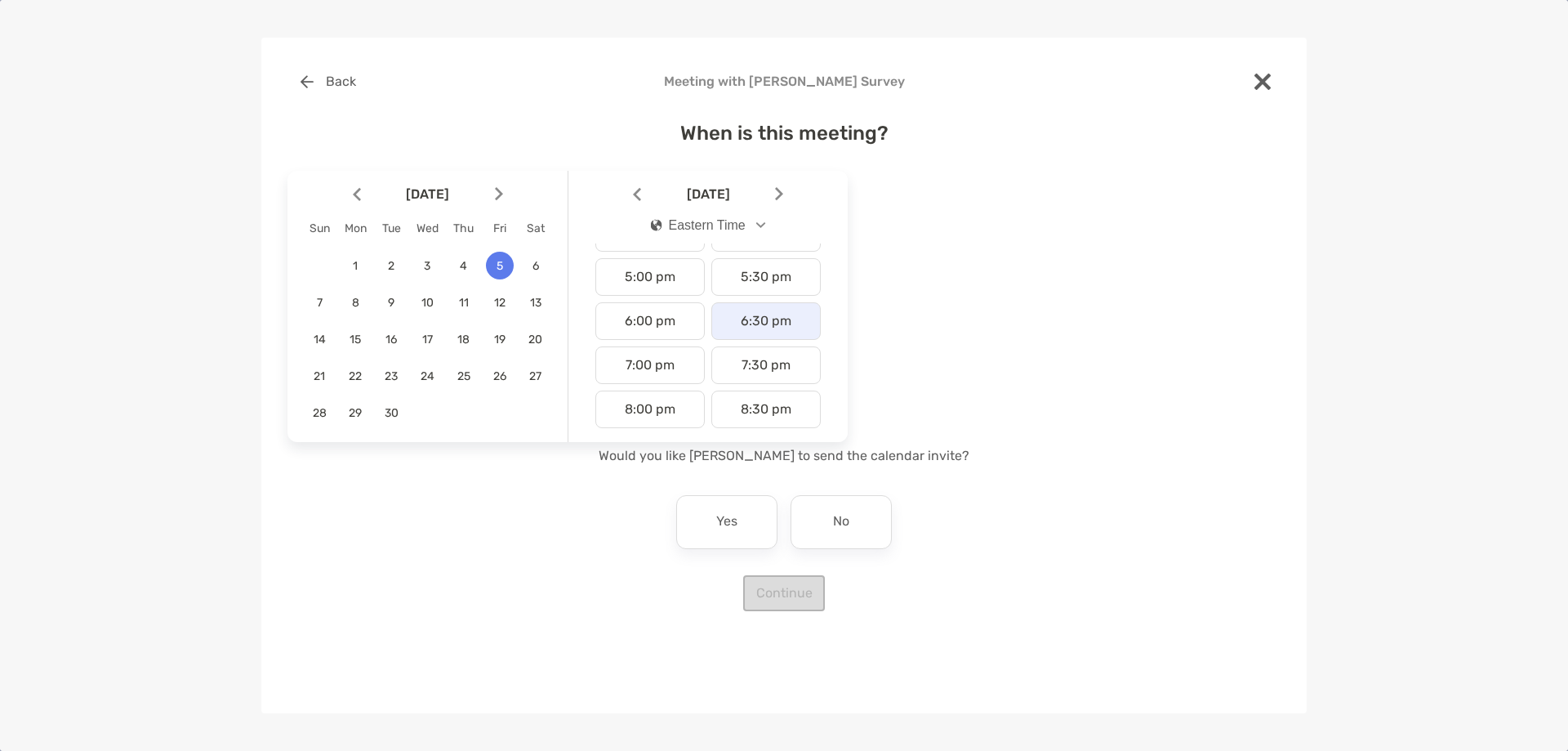
scroll to position [654, 0]
click at [672, 327] on div "4:00 pm" at bounding box center [649, 315] width 109 height 37
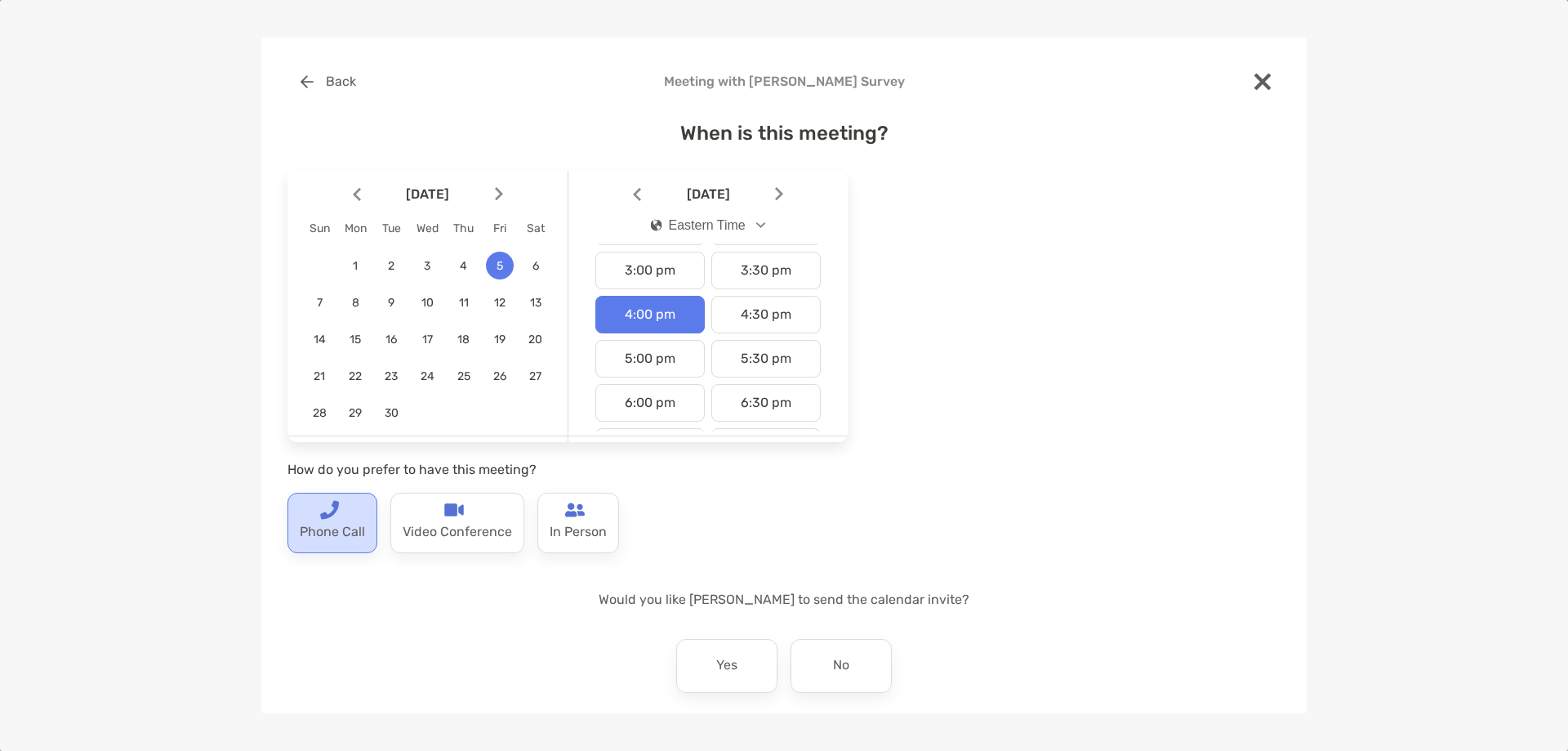
click at [331, 520] on p "Phone Call" at bounding box center [332, 532] width 65 height 26
click at [805, 659] on div "No" at bounding box center [841, 666] width 101 height 54
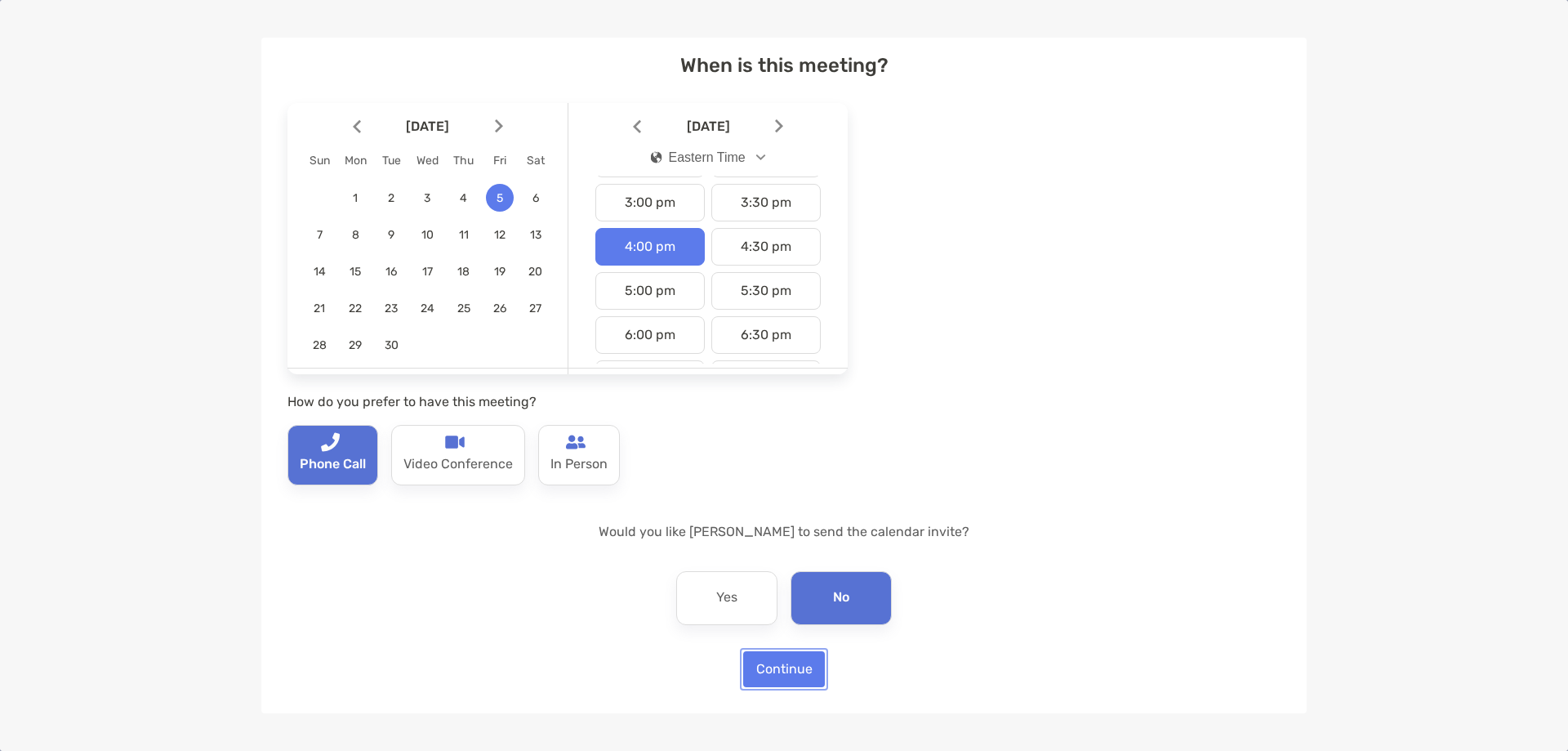
click at [797, 670] on button "Continue" at bounding box center [784, 669] width 82 height 36
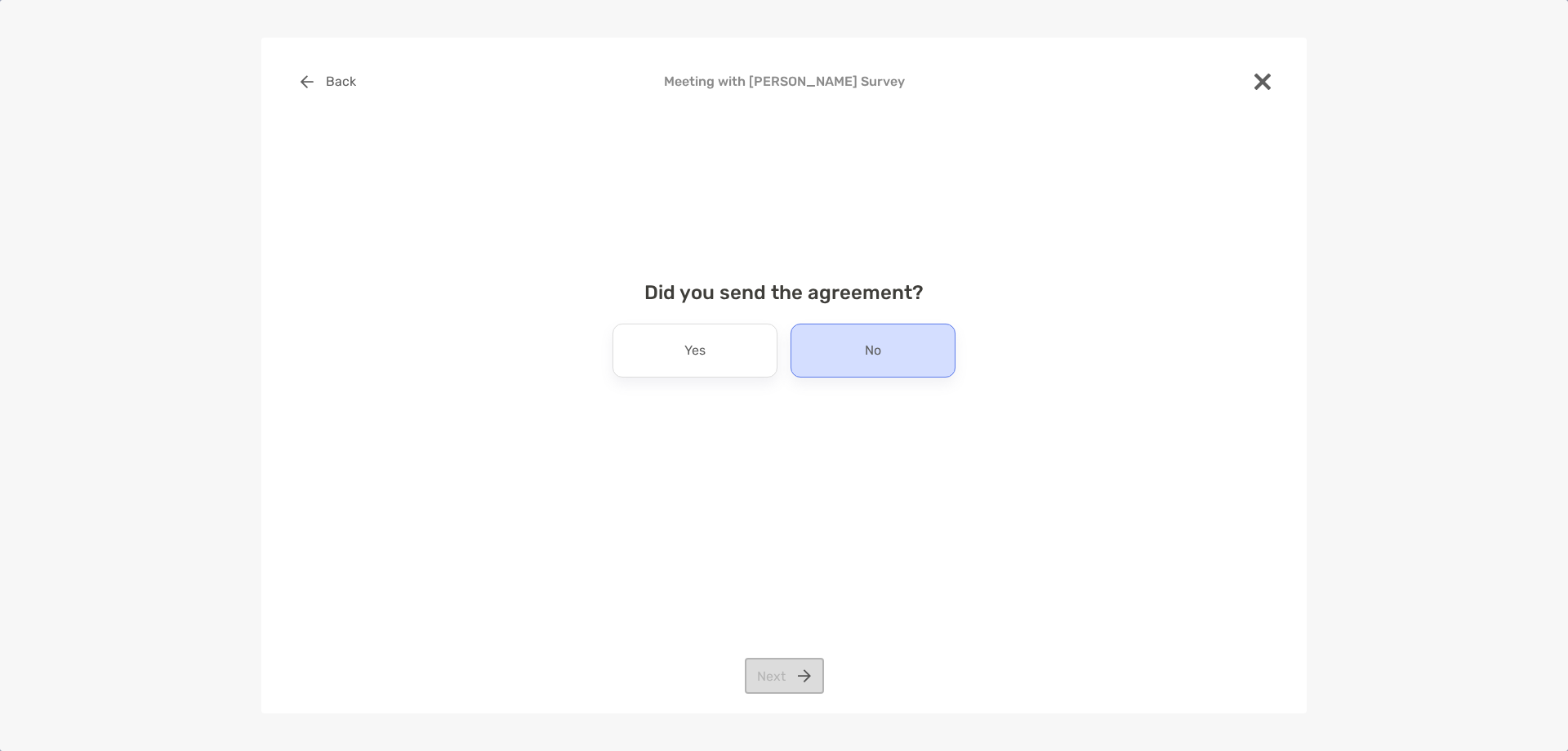
click at [831, 365] on div "No" at bounding box center [872, 351] width 165 height 54
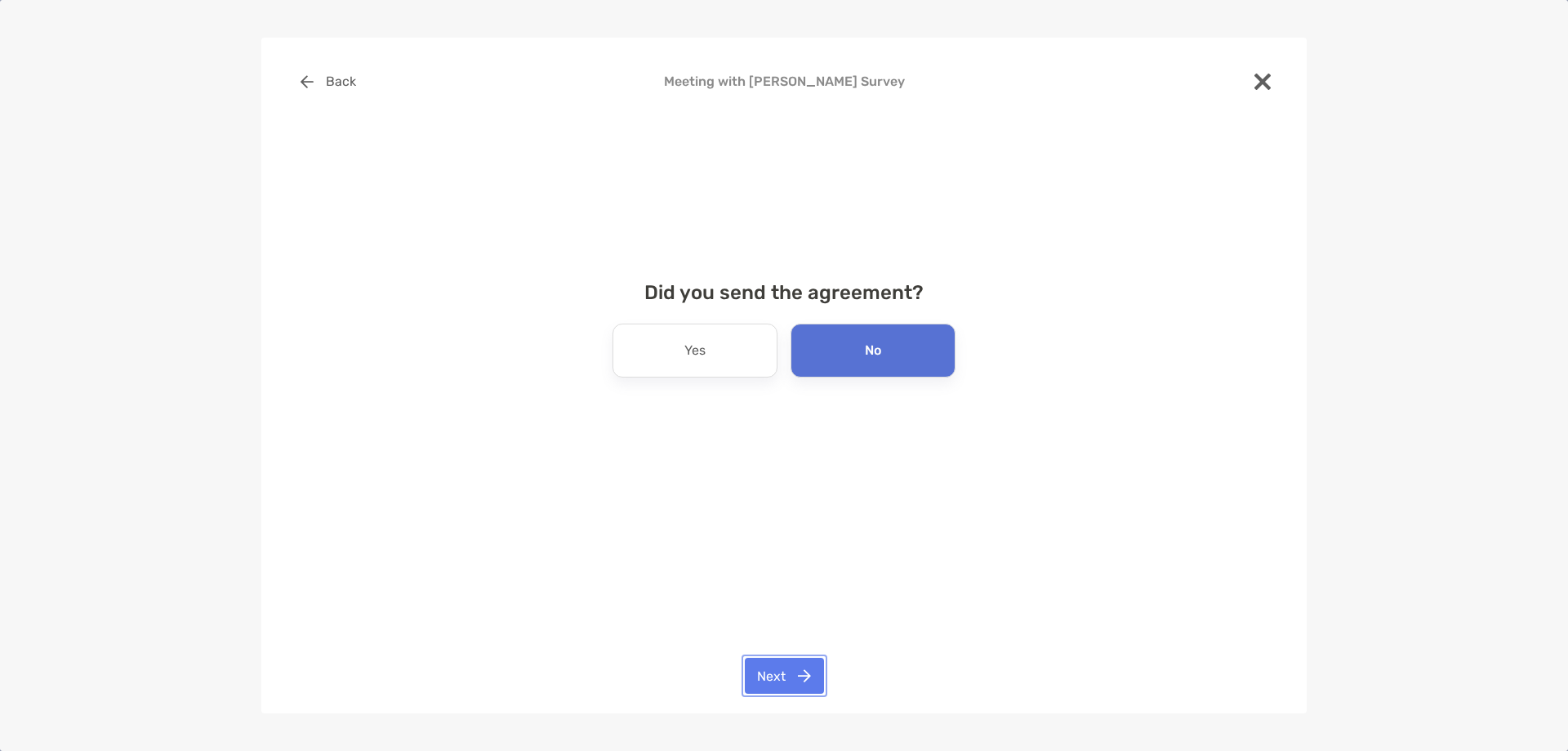
click at [798, 672] on button "Next" at bounding box center [784, 676] width 79 height 36
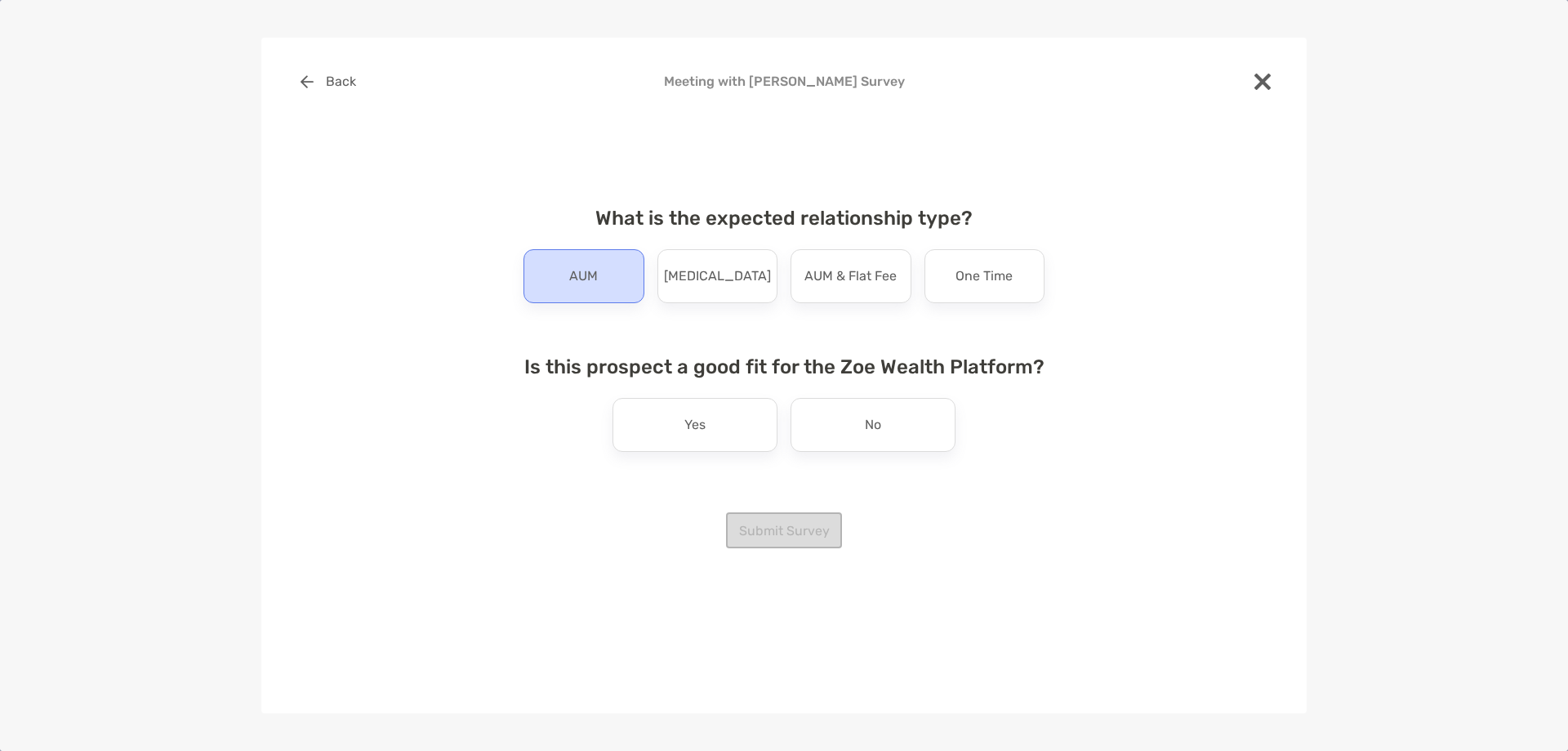
click at [593, 270] on p "AUM" at bounding box center [583, 276] width 29 height 26
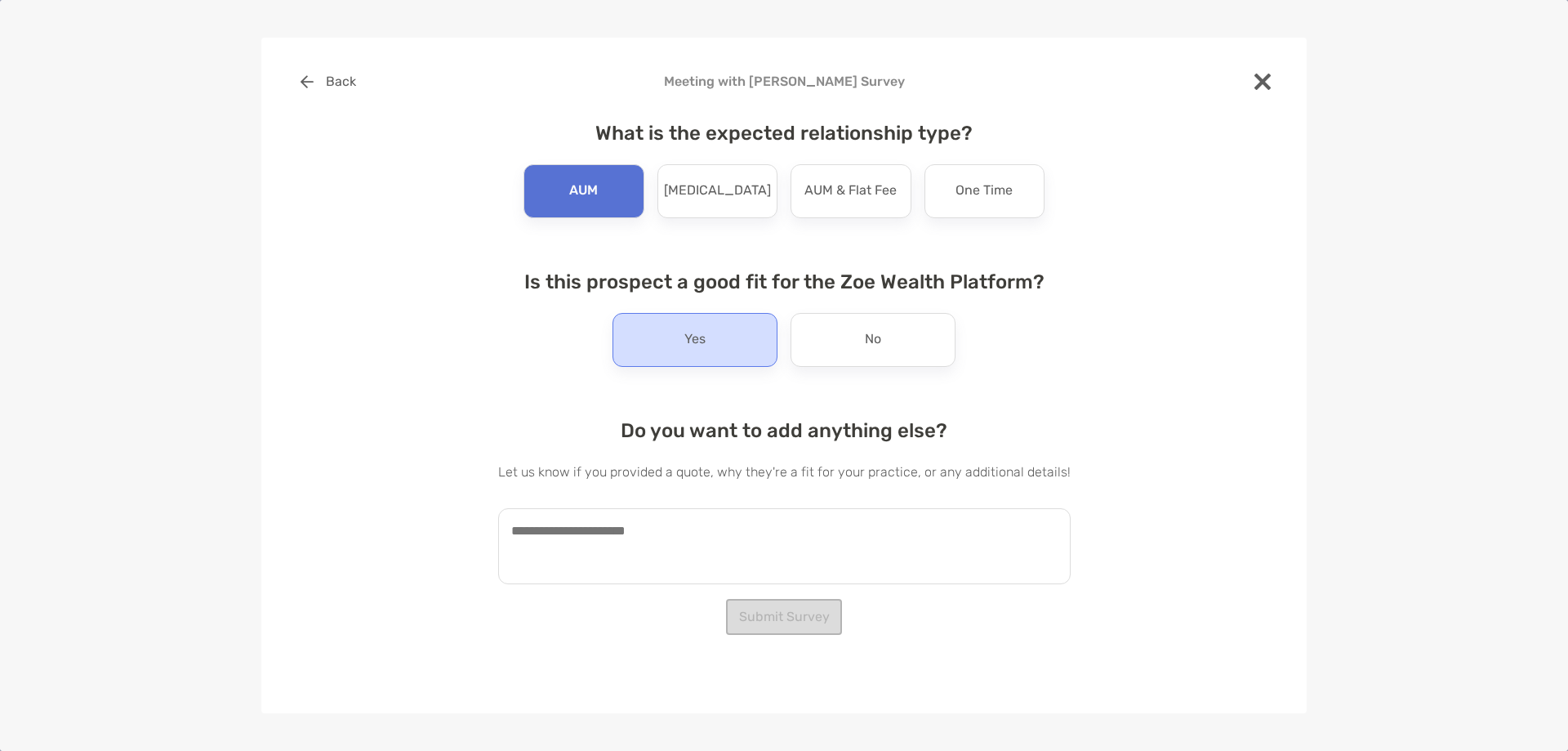
click at [646, 331] on div "Yes" at bounding box center [695, 340] width 165 height 54
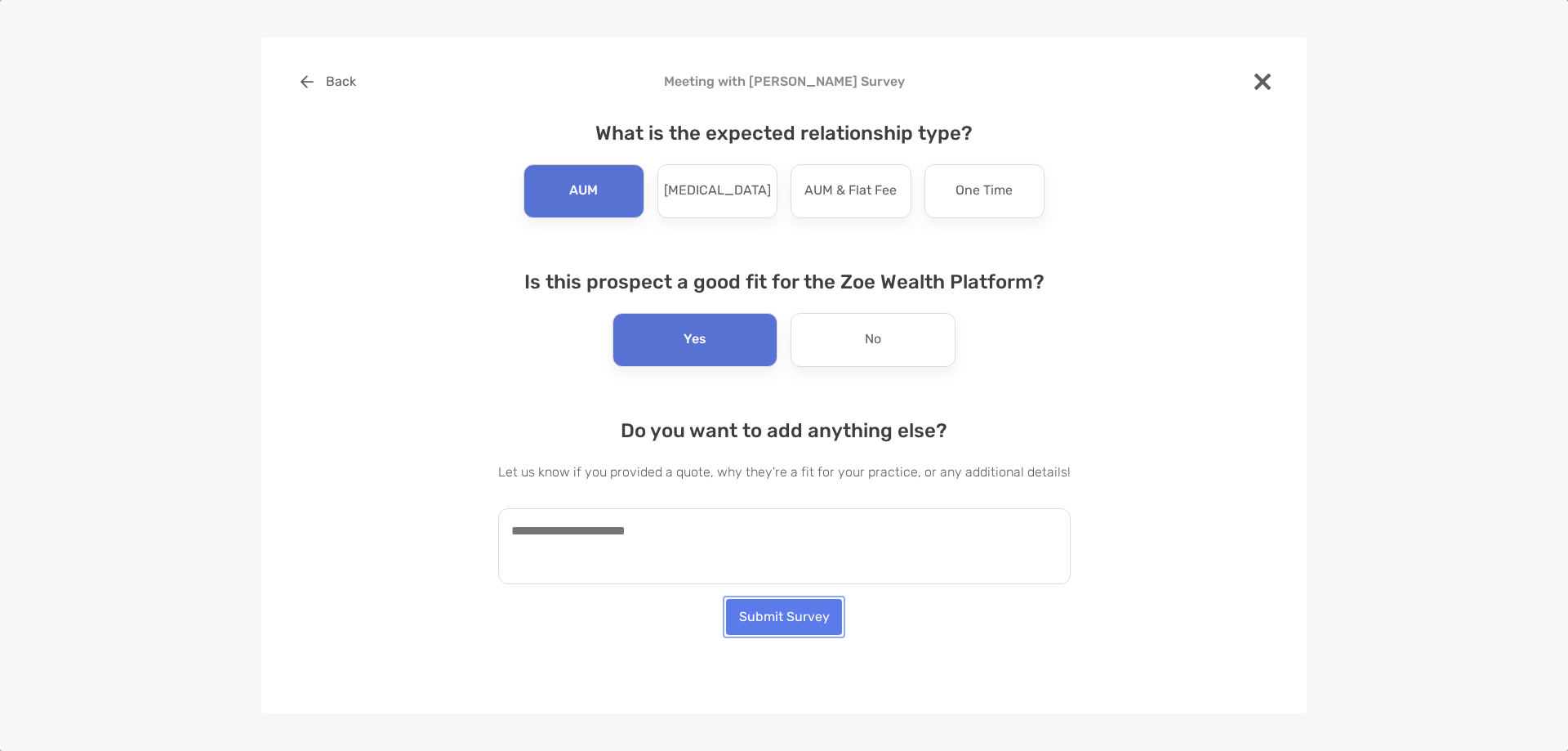
click at [744, 616] on button "Submit Survey" at bounding box center [784, 617] width 116 height 36
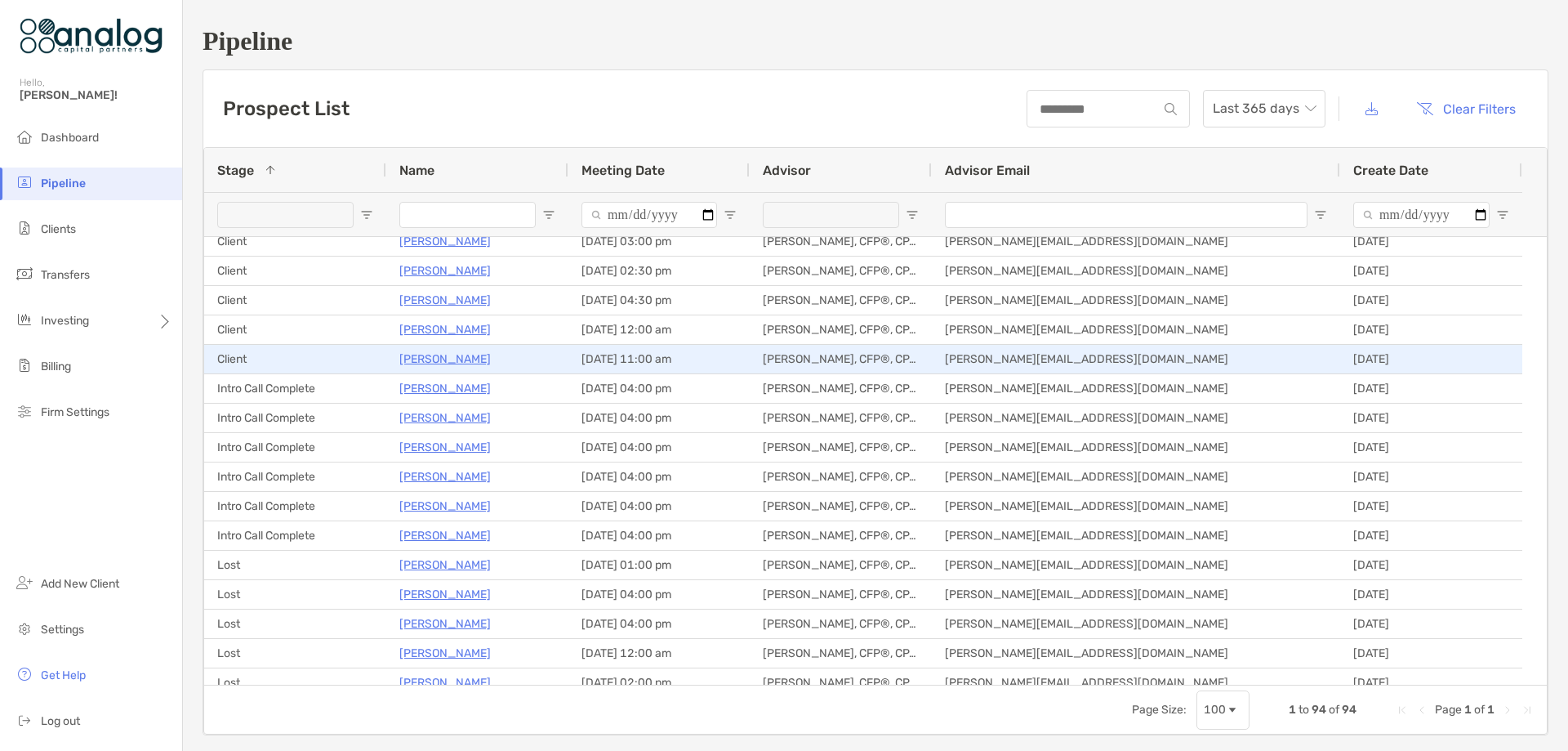
scroll to position [245, 0]
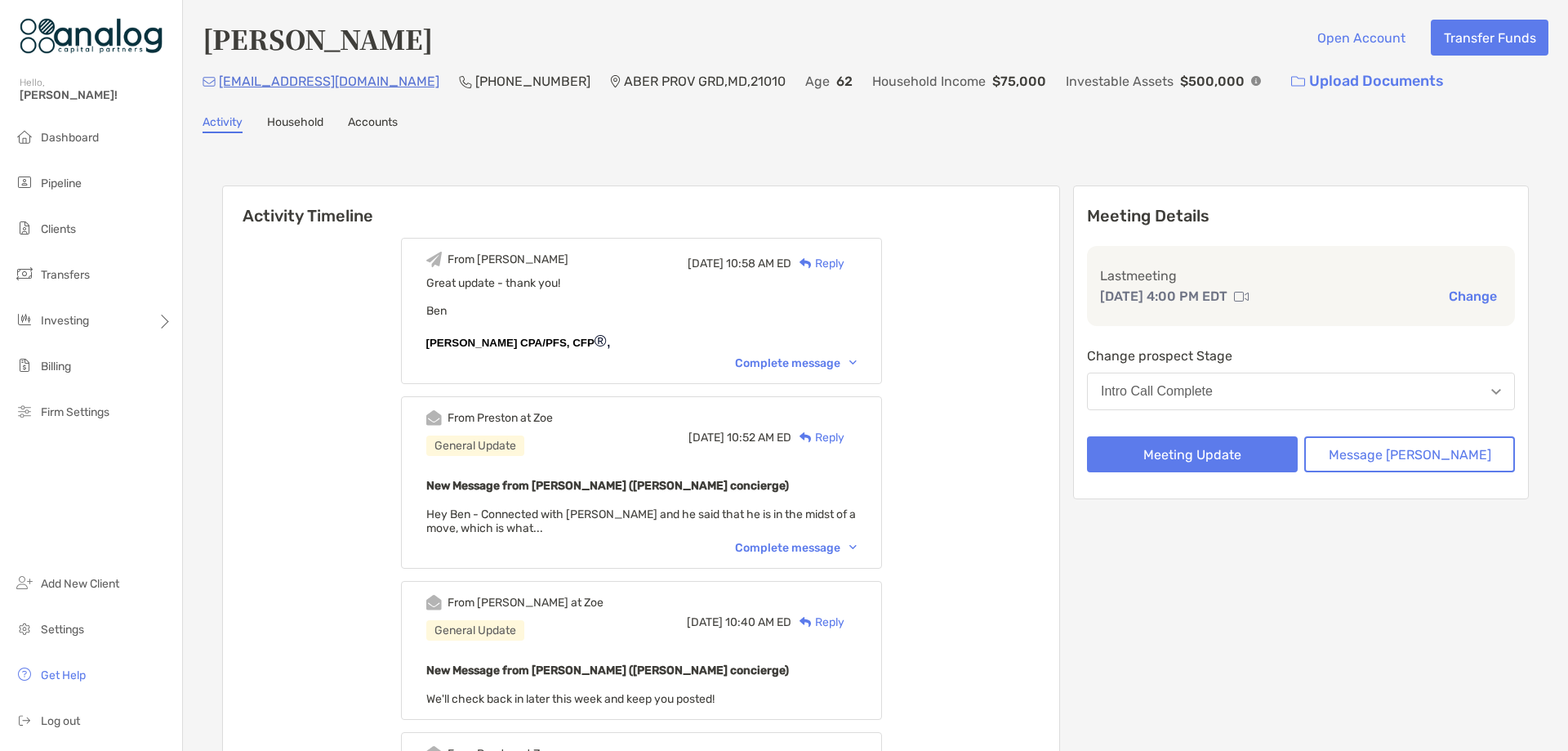
drag, startPoint x: 0, startPoint y: 0, endPoint x: 360, endPoint y: 70, distance: 366.7
click at [360, 70] on div "[EMAIL_ADDRESS][DOMAIN_NAME] [PHONE_NUMBER] ABER PROV GRD , MD , 21010 Age [DEM…" at bounding box center [876, 81] width 1346 height 36
drag, startPoint x: 353, startPoint y: 84, endPoint x: 221, endPoint y: 94, distance: 132.4
click at [221, 94] on div "[EMAIL_ADDRESS][DOMAIN_NAME]" at bounding box center [321, 81] width 237 height 36
copy p "[EMAIL_ADDRESS][DOMAIN_NAME]"
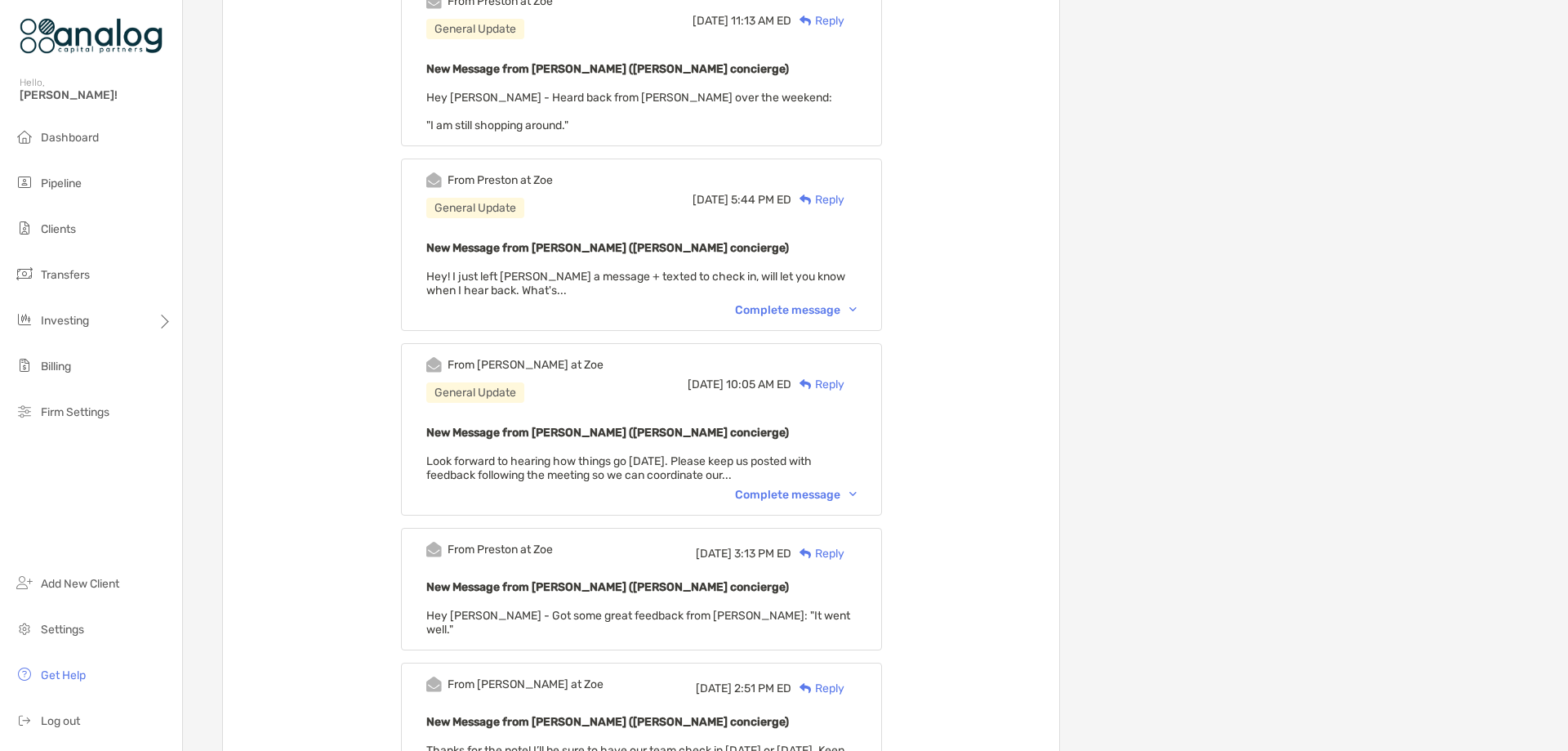
scroll to position [1143, 0]
